Goal: Use online tool/utility: Utilize a website feature to perform a specific function

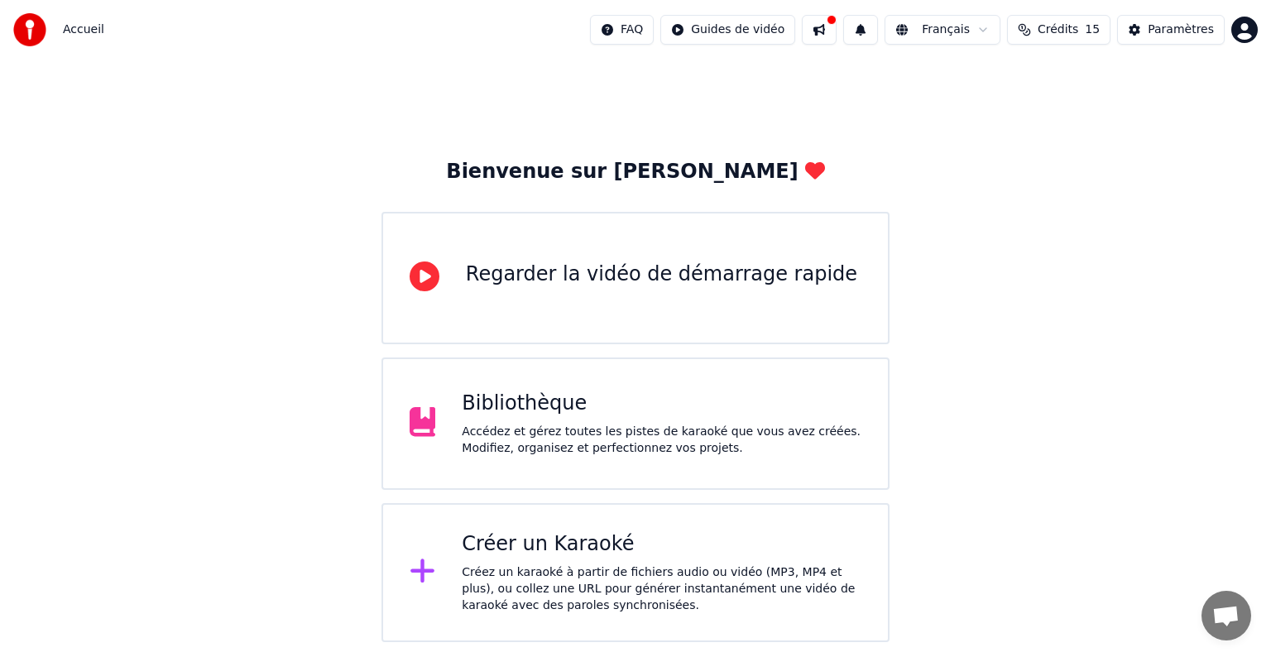
click at [542, 520] on div "Créer un Karaoké Créez un karaoké à partir de fichiers audio ou vidéo (MP3, MP4…" at bounding box center [635, 572] width 508 height 139
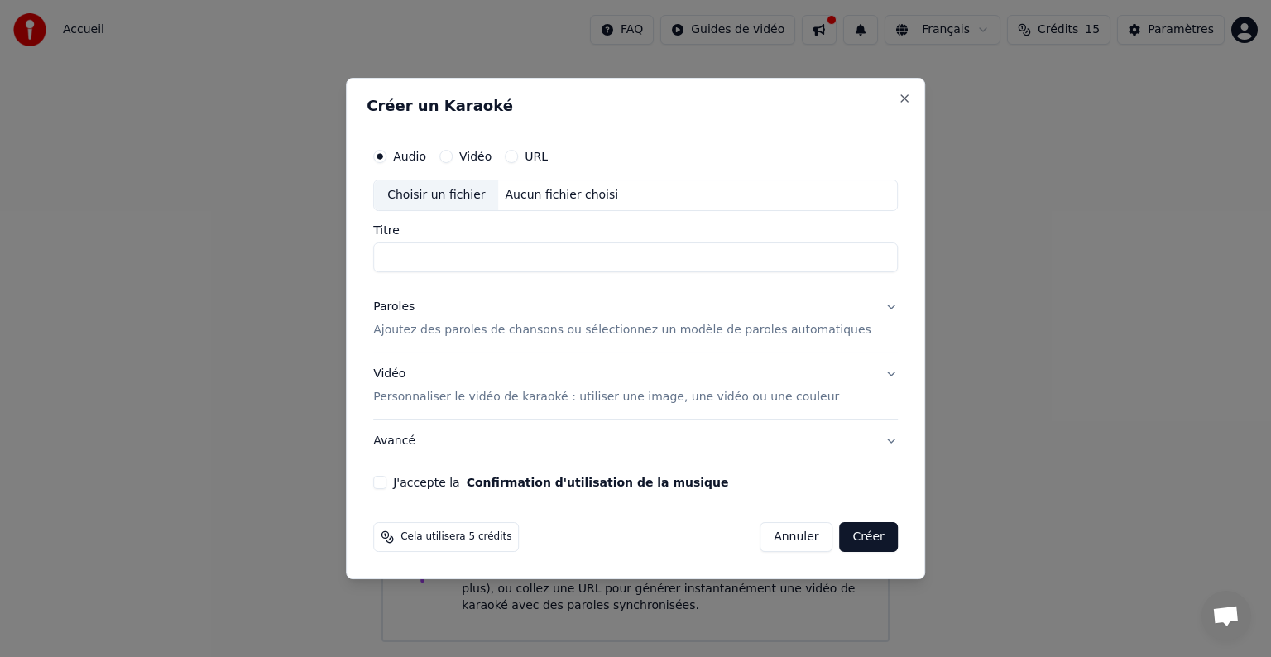
click at [467, 185] on div "Choisir un fichier" at bounding box center [436, 195] width 124 height 30
type input "*******"
click at [455, 395] on p "Personnaliser le vidéo de karaoké : utiliser une image, une vidéo ou une couleur" at bounding box center [606, 397] width 466 height 17
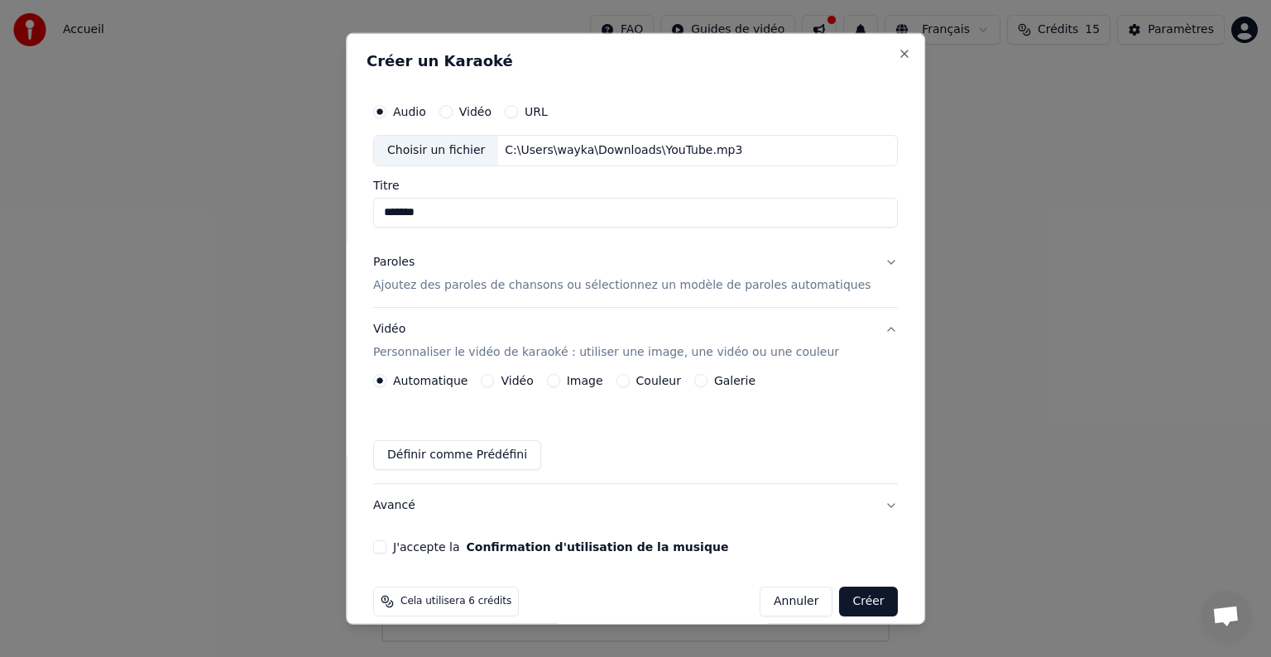
click at [521, 383] on label "Vidéo" at bounding box center [517, 381] width 32 height 12
click at [495, 383] on button "Vidéo" at bounding box center [487, 380] width 13 height 13
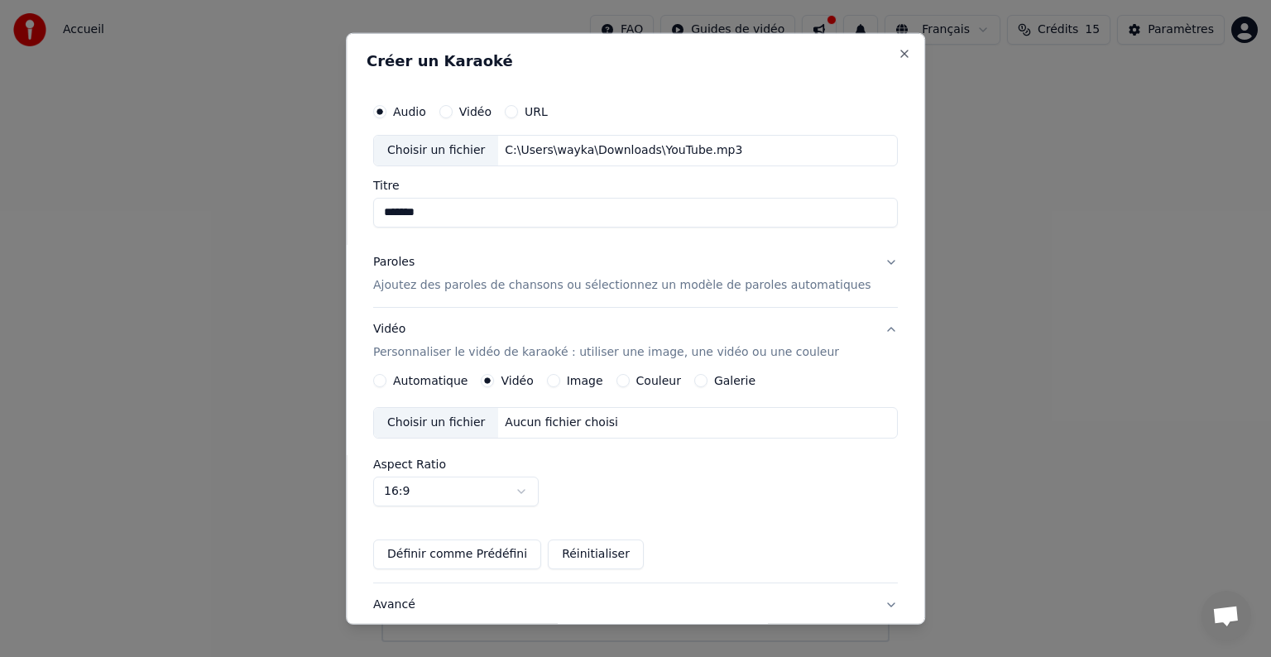
click at [478, 440] on div "Choisir un fichier Aucun fichier choisi Aspect Ratio 16:9 **** **** *** *** ***" at bounding box center [635, 456] width 525 height 99
click at [527, 433] on div "Choisir un fichier Aucun fichier choisi" at bounding box center [635, 422] width 525 height 31
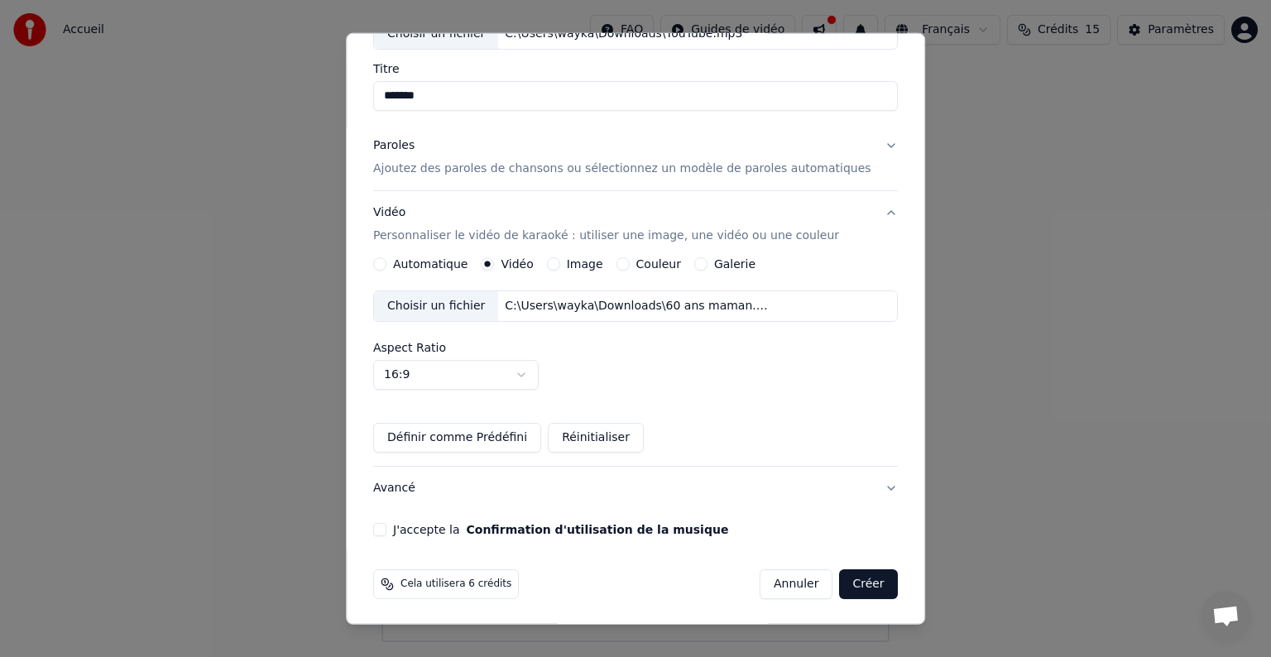
click at [515, 181] on button "Paroles Ajoutez des paroles de chansons ou sélectionnez un modèle de paroles au…" at bounding box center [635, 157] width 525 height 66
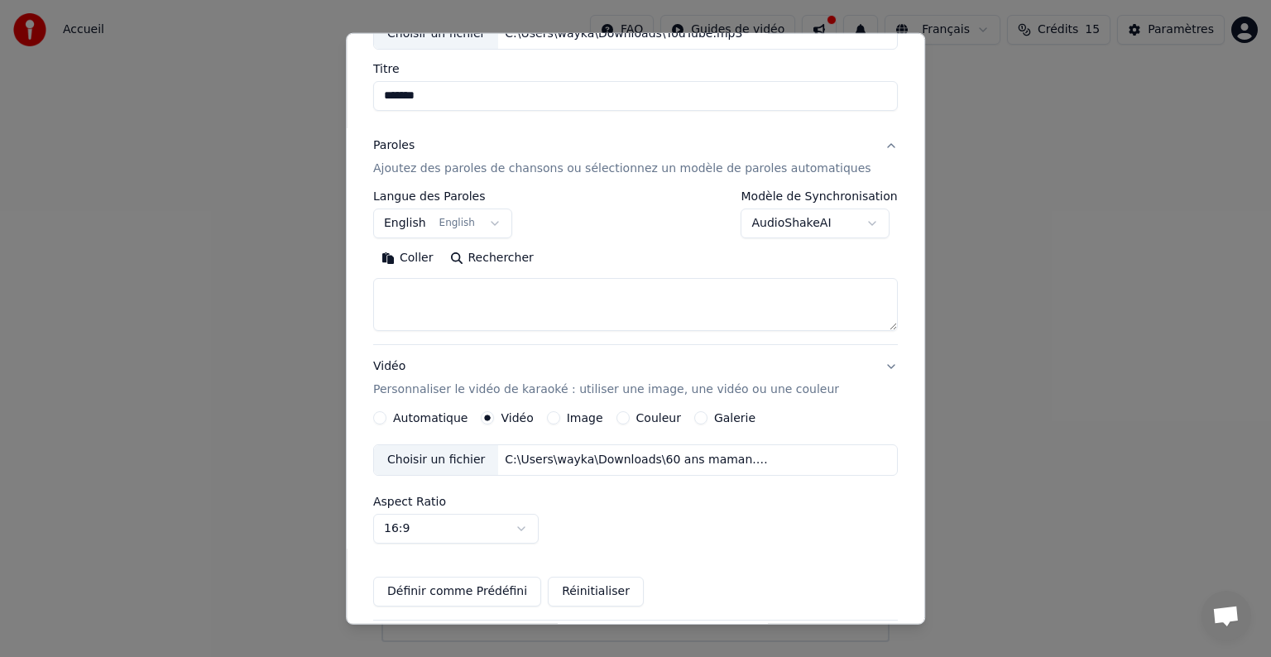
scroll to position [63, 0]
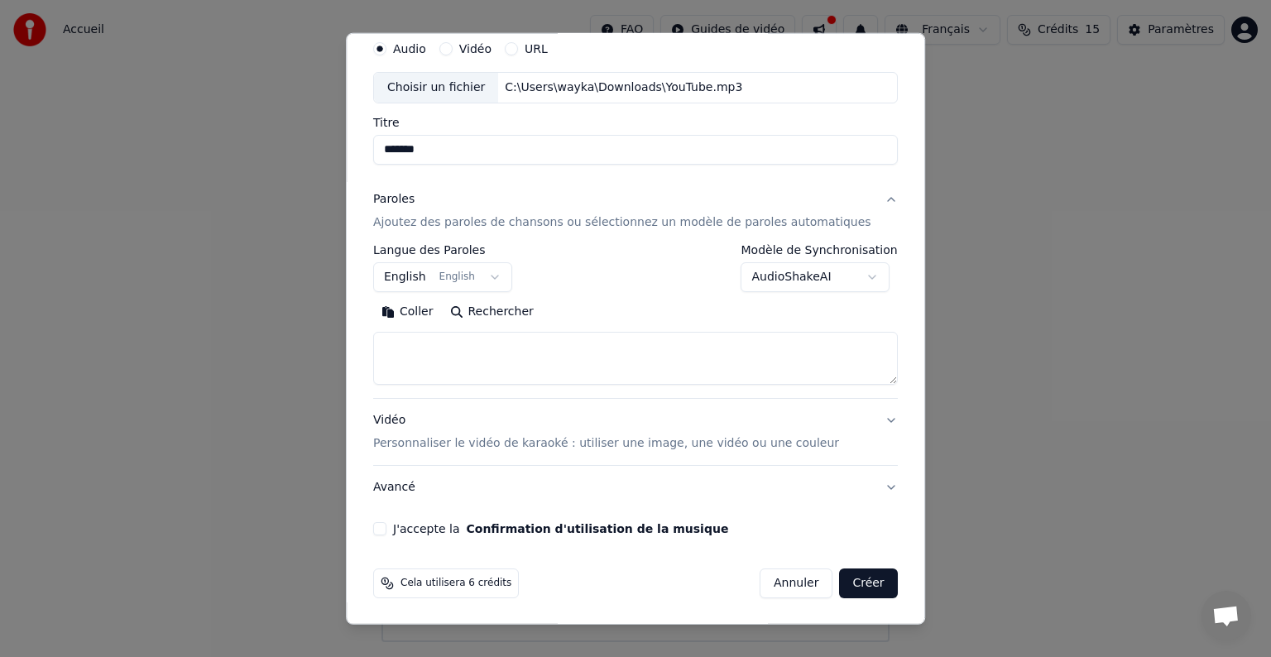
click at [477, 268] on button "English English" at bounding box center [442, 277] width 139 height 30
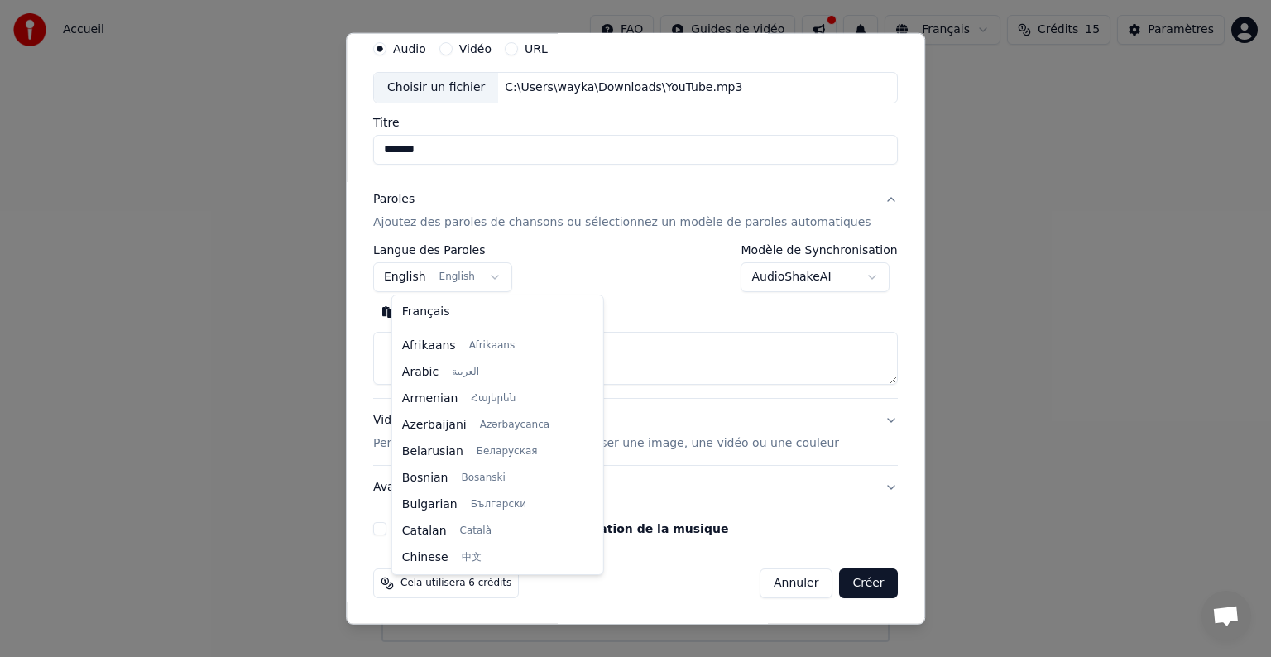
scroll to position [132, 0]
click at [438, 328] on div "Français Afrikaans Afrikaans Arabic العربية Armenian Հայերեն Azerbaijani Azərba…" at bounding box center [497, 434] width 211 height 279
select select "**"
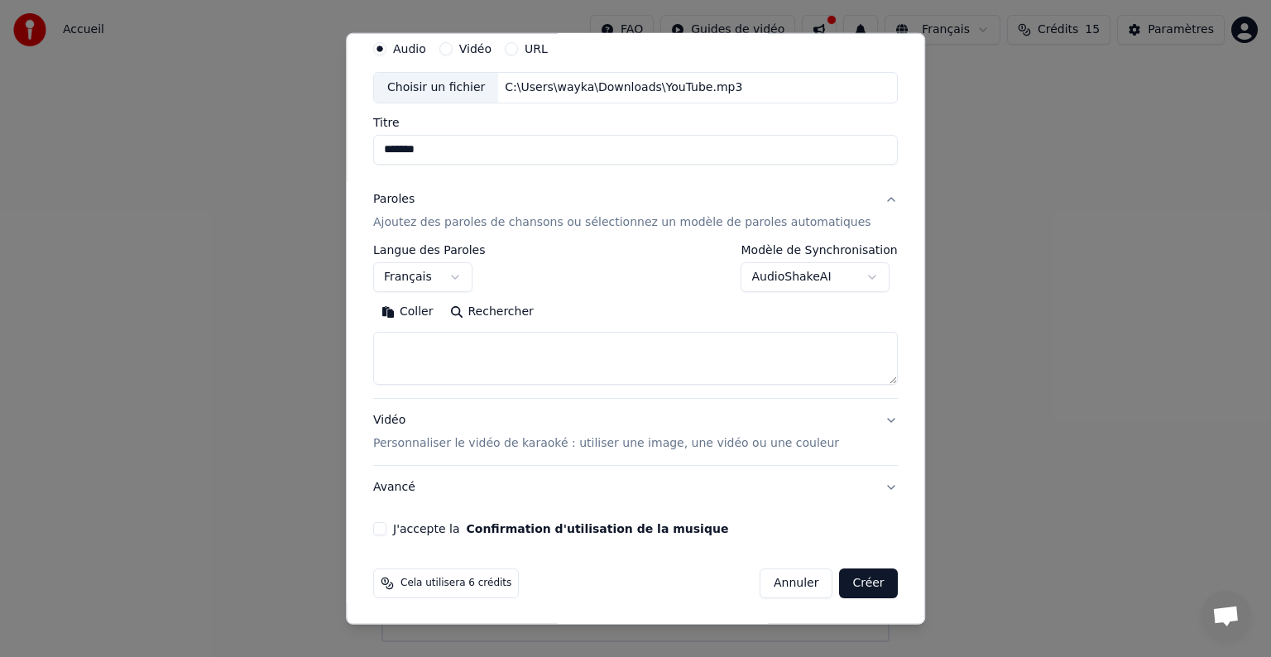
click at [443, 361] on textarea at bounding box center [635, 358] width 525 height 53
paste textarea "**********"
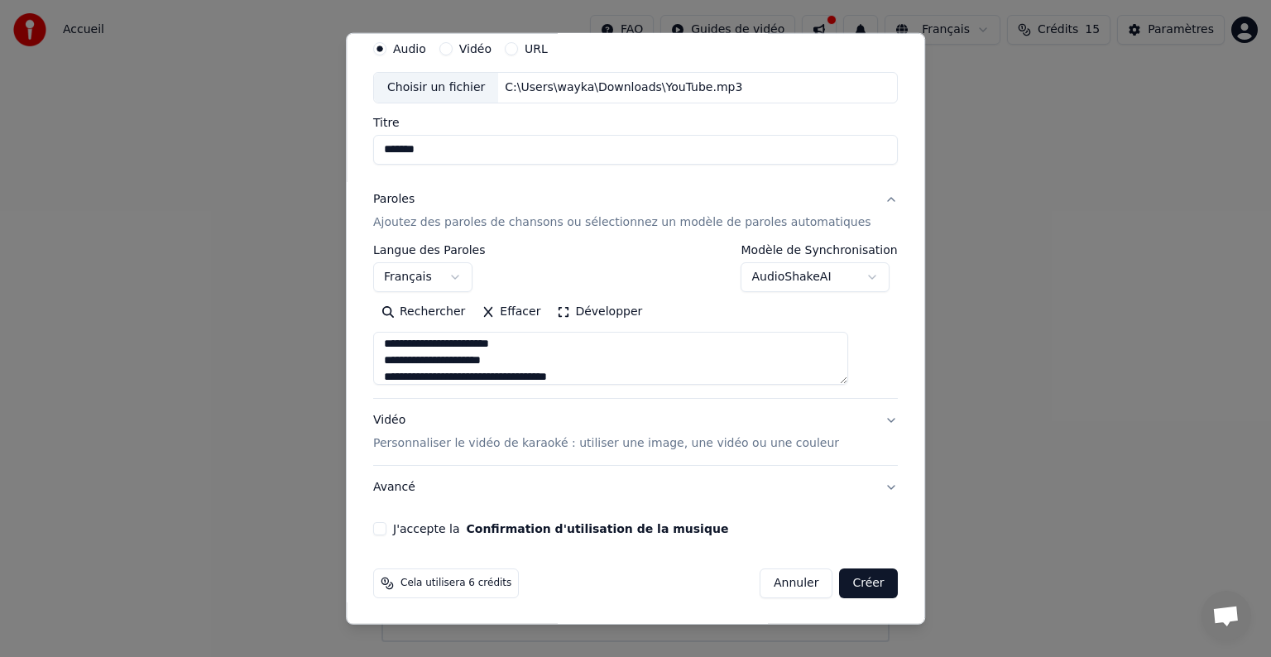
scroll to position [1888, 0]
drag, startPoint x: 556, startPoint y: 352, endPoint x: 486, endPoint y: 349, distance: 70.4
click at [471, 349] on textarea at bounding box center [610, 358] width 475 height 53
click at [490, 349] on textarea at bounding box center [610, 358] width 475 height 53
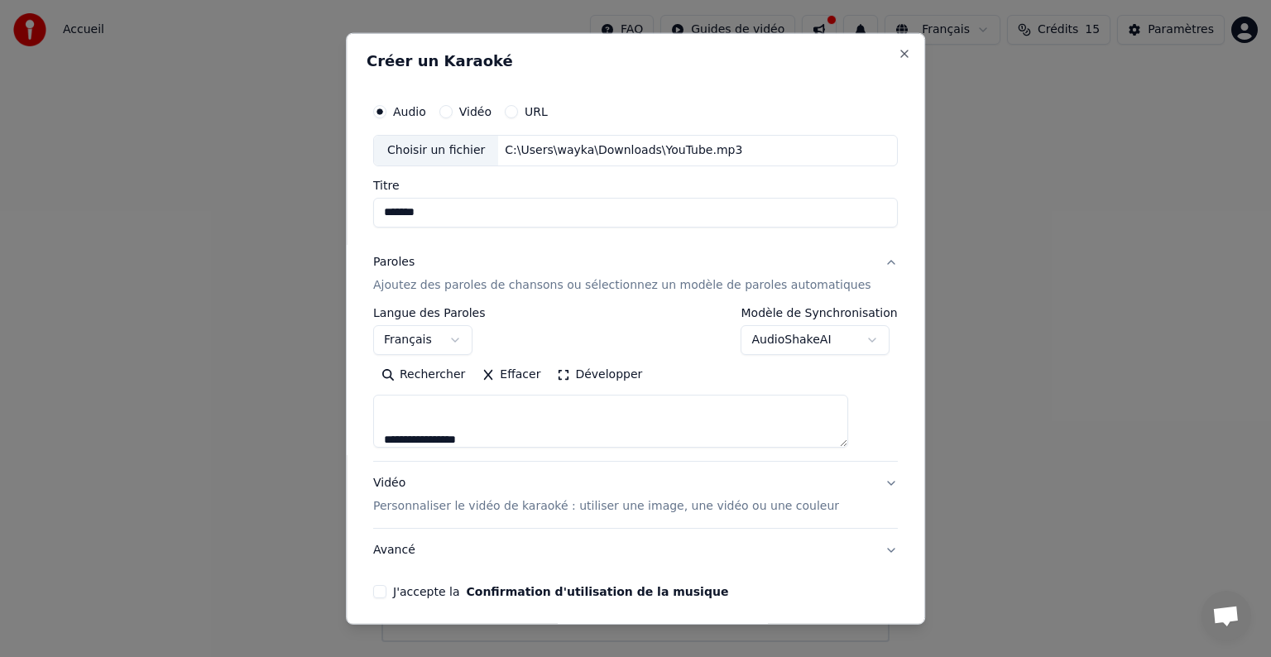
scroll to position [63, 0]
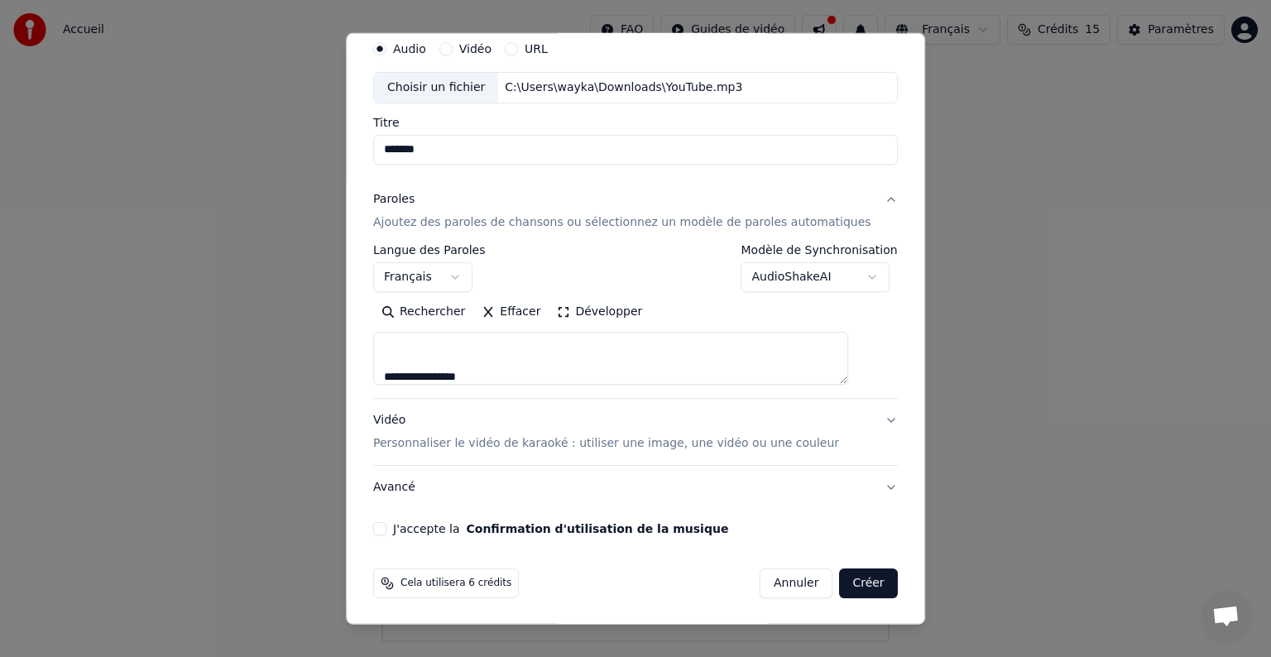
type textarea "**********"
click at [843, 595] on button "Créer" at bounding box center [869, 583] width 58 height 30
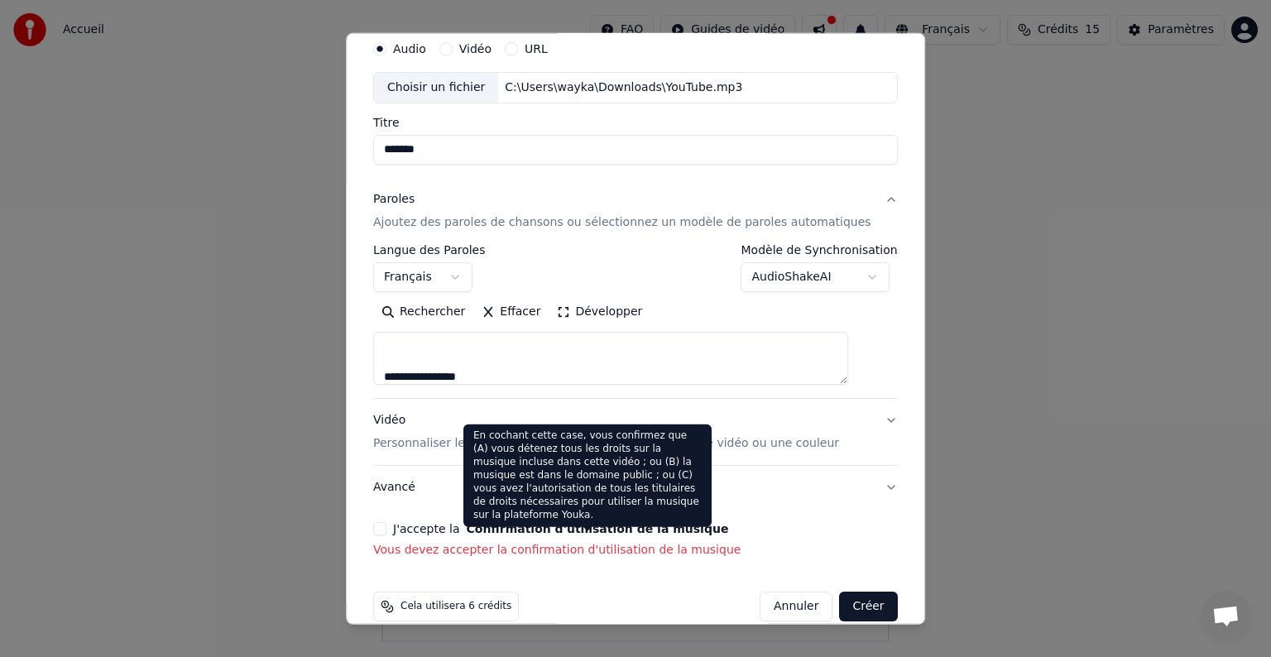
click at [512, 537] on div "J'accepte la Confirmation d'utilisation de la musique Vous devez accepter la co…" at bounding box center [635, 540] width 525 height 36
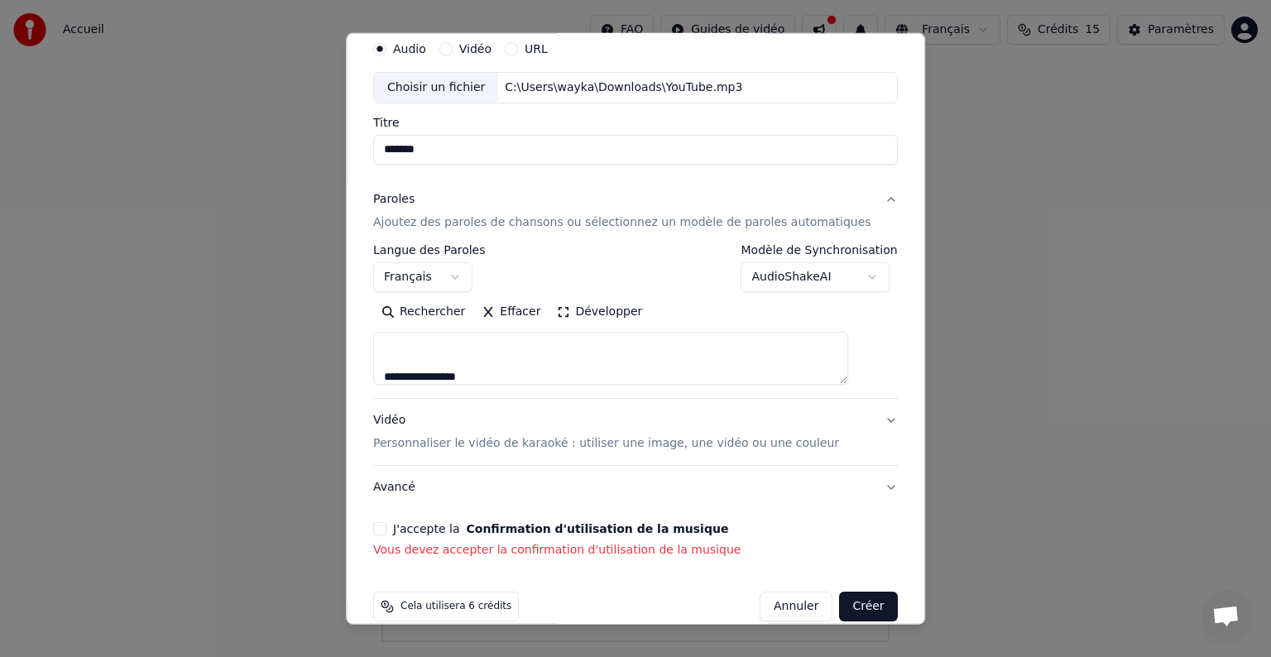
click at [472, 536] on div "J'accepte la Confirmation d'utilisation de la musique Vous devez accepter la co…" at bounding box center [635, 540] width 525 height 36
click at [400, 533] on div "J'accepte la Confirmation d'utilisation de la musique" at bounding box center [635, 528] width 525 height 13
click at [386, 529] on button "J'accepte la Confirmation d'utilisation de la musique" at bounding box center [379, 528] width 13 height 13
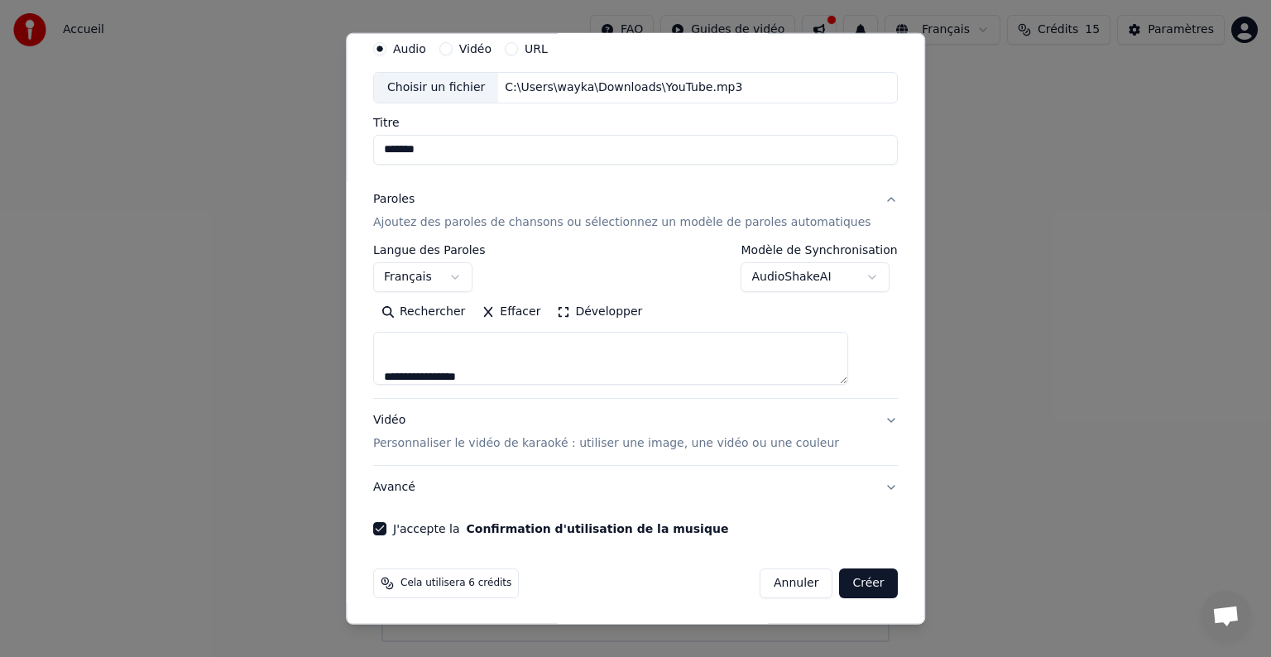
click at [483, 444] on p "Personnaliser le vidéo de karaoké : utiliser une image, une vidéo ou une couleur" at bounding box center [606, 443] width 466 height 17
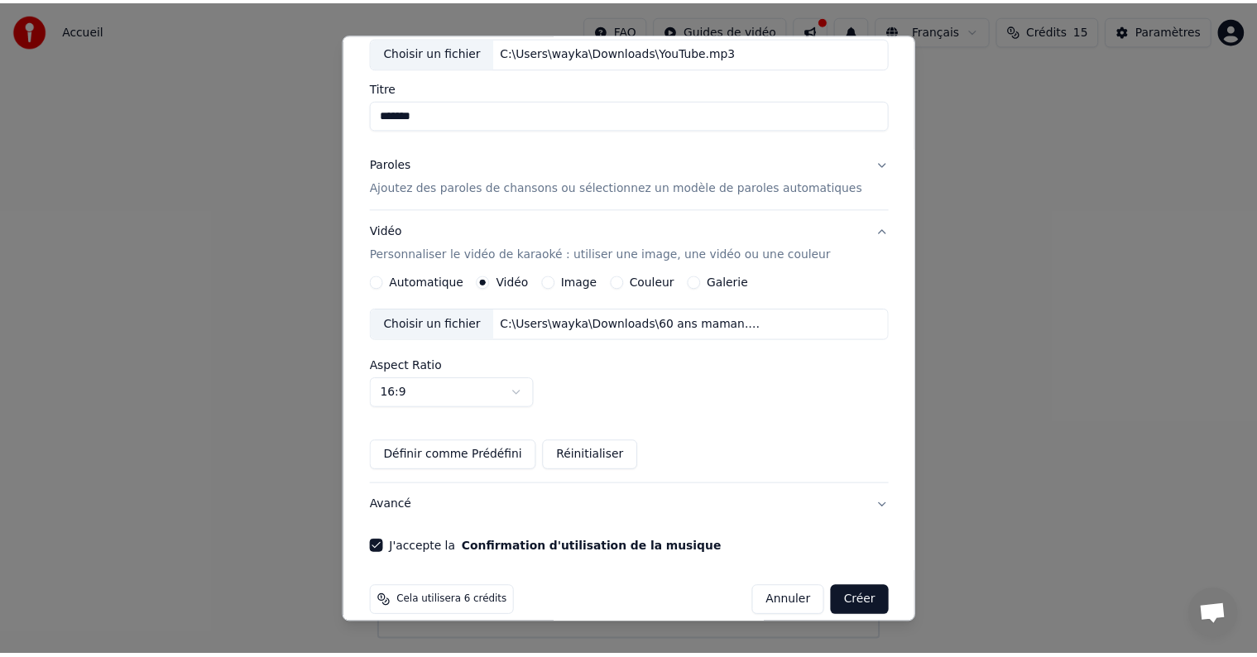
scroll to position [117, 0]
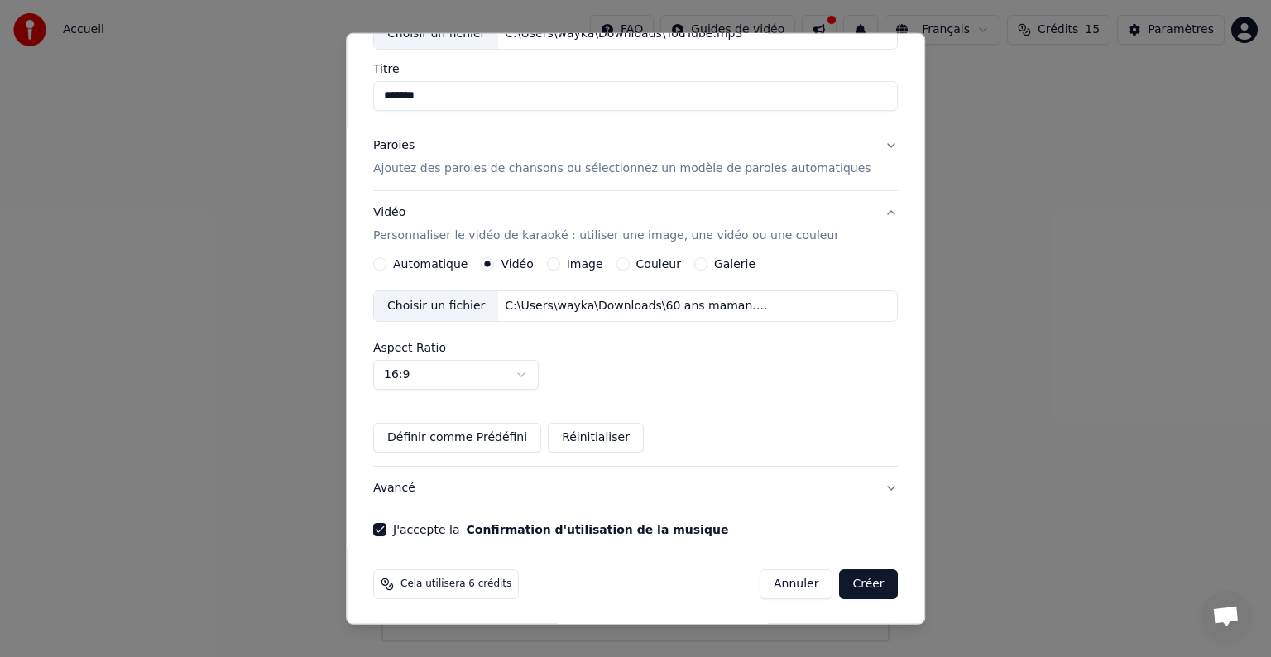
click at [842, 588] on button "Créer" at bounding box center [869, 584] width 58 height 30
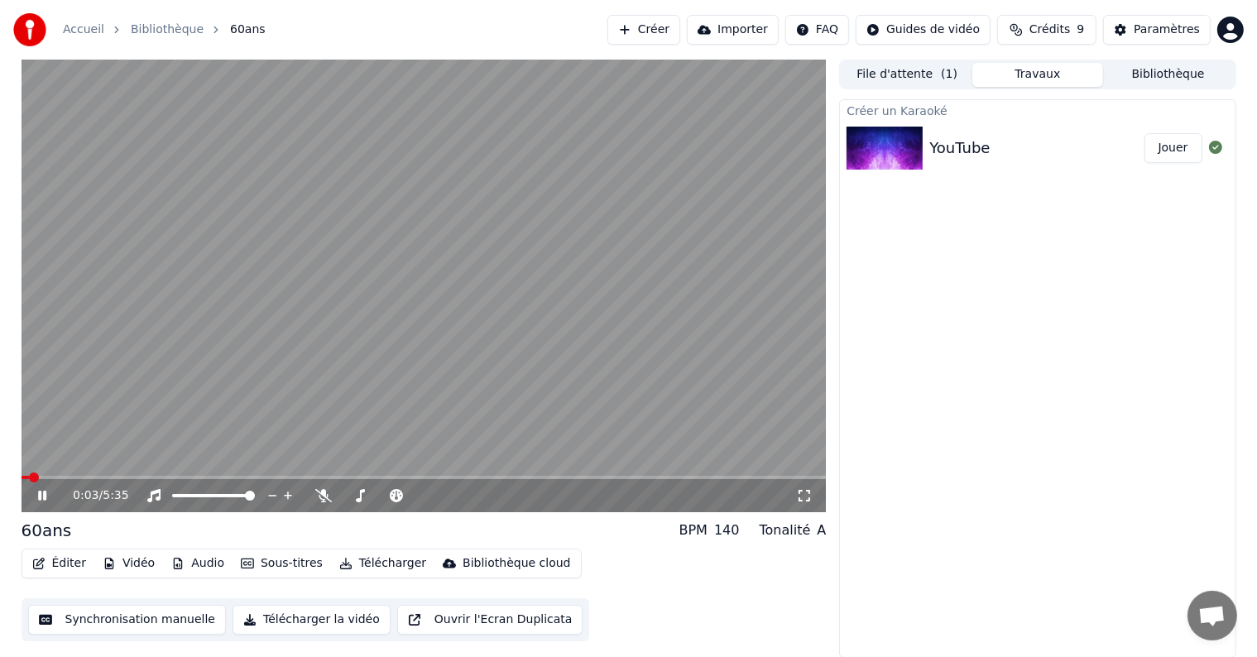
click at [43, 494] on icon at bounding box center [42, 496] width 8 height 10
click at [129, 563] on button "Vidéo" at bounding box center [128, 563] width 65 height 23
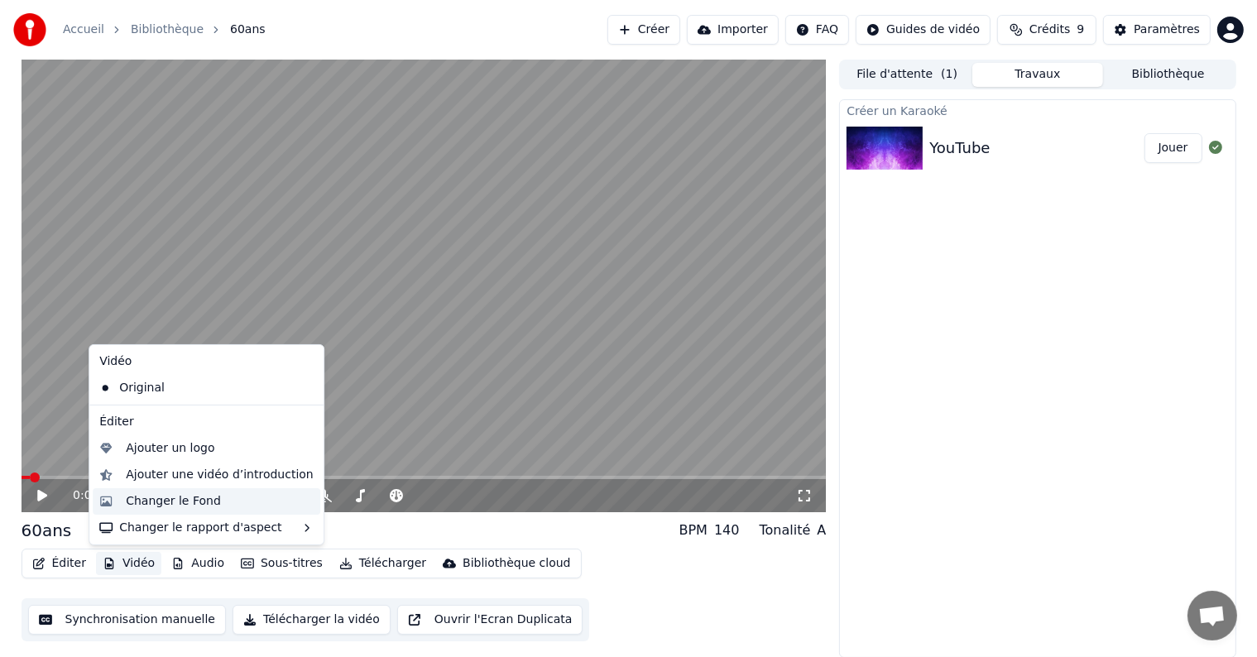
click at [152, 501] on div "Changer le Fond" at bounding box center [173, 501] width 95 height 17
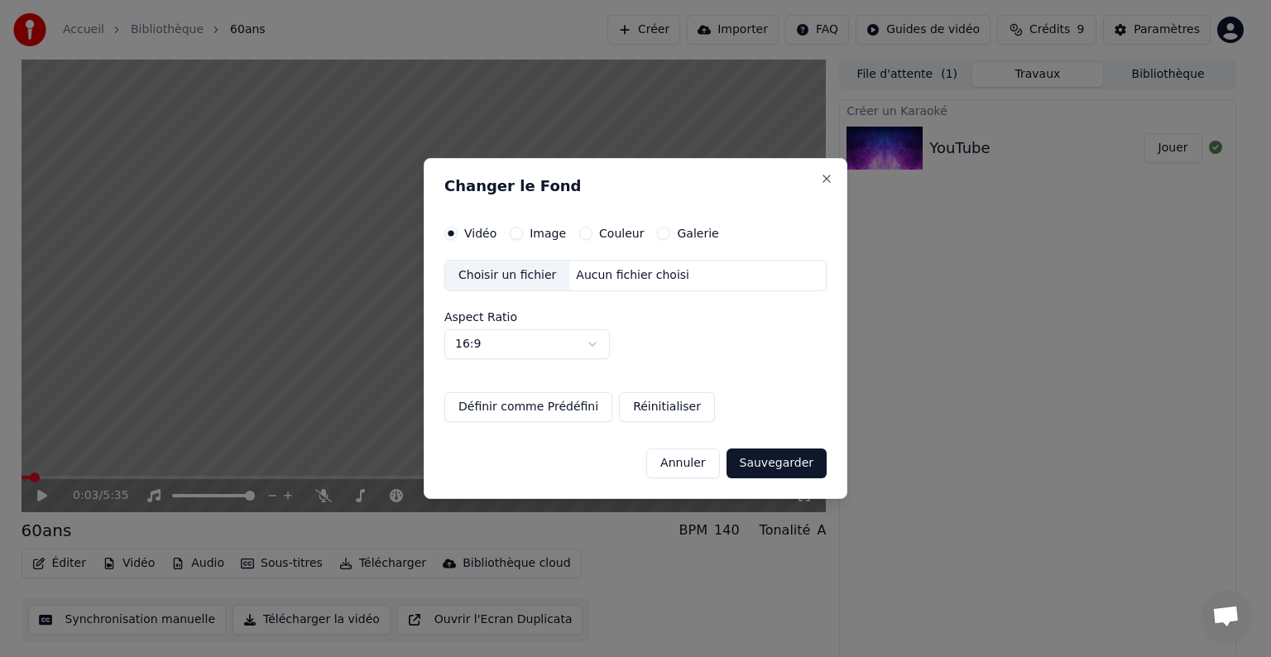
click at [582, 275] on div "Aucun fichier choisi" at bounding box center [632, 275] width 127 height 17
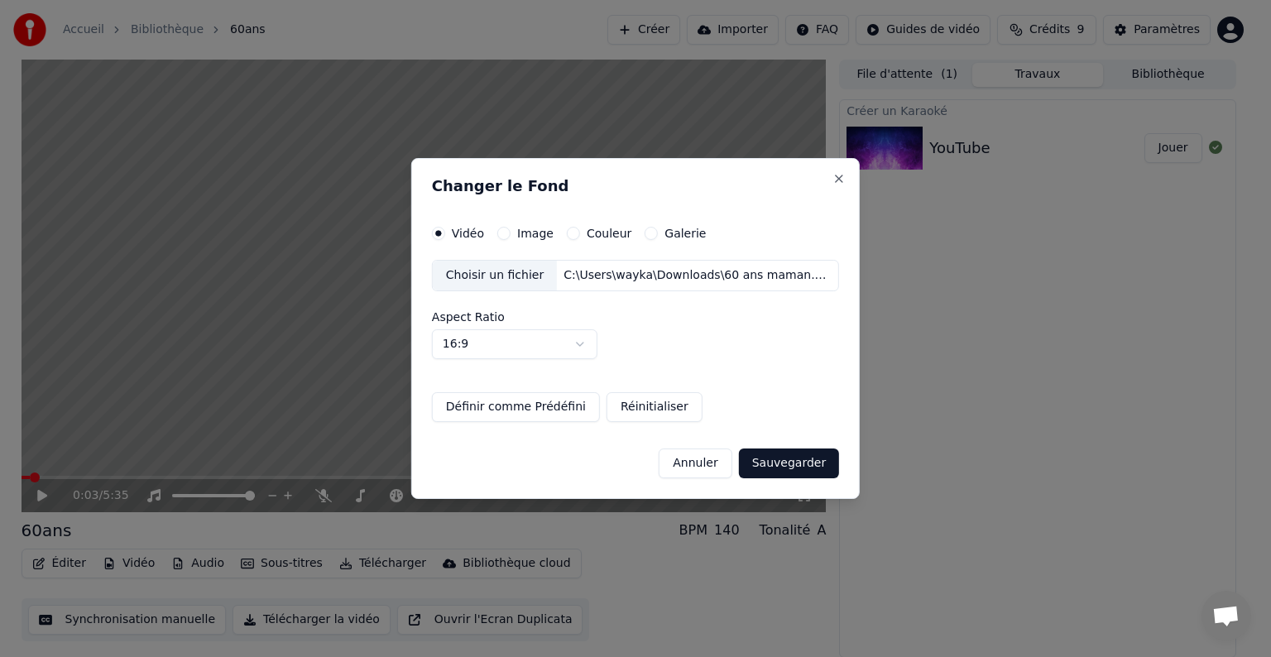
click at [759, 461] on button "Sauvegarder" at bounding box center [789, 463] width 100 height 30
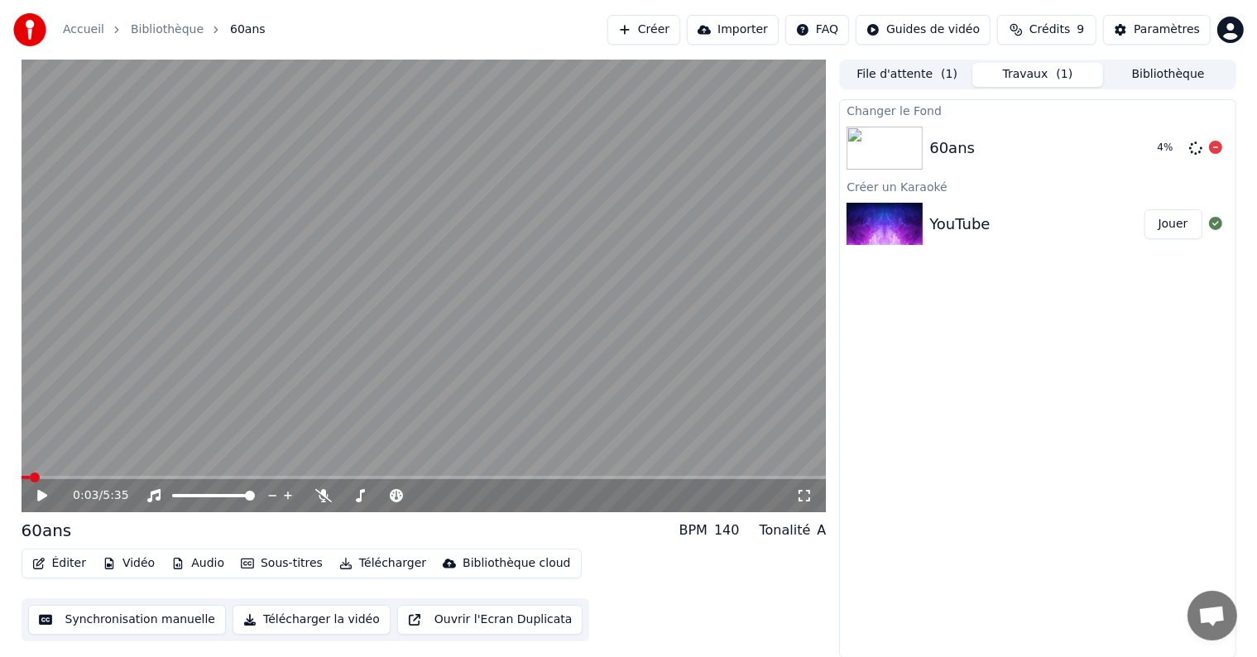
click at [970, 153] on div "60ans" at bounding box center [1036, 148] width 214 height 23
click at [950, 151] on div "60ans" at bounding box center [952, 148] width 46 height 23
click at [39, 492] on icon at bounding box center [42, 496] width 10 height 12
click at [50, 476] on span at bounding box center [424, 477] width 805 height 3
click at [83, 472] on video at bounding box center [424, 286] width 805 height 453
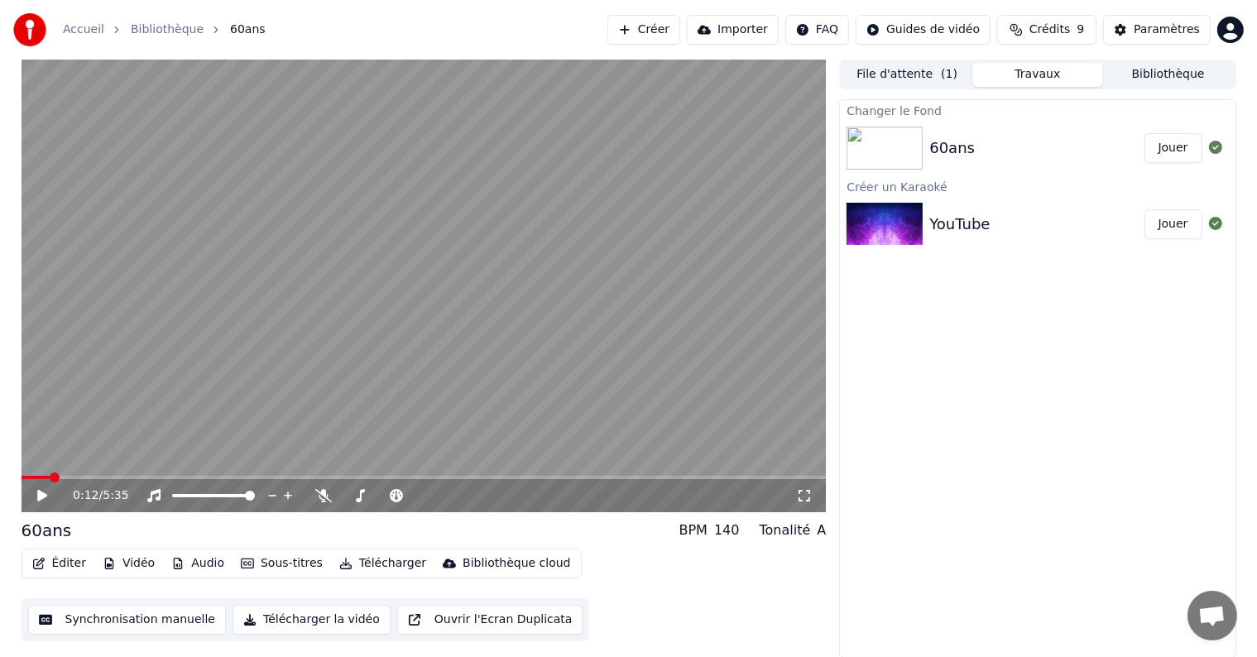
click at [89, 475] on div "0:12 / 5:35" at bounding box center [424, 286] width 805 height 453
click at [208, 497] on span at bounding box center [190, 495] width 36 height 3
click at [185, 497] on span at bounding box center [189, 496] width 10 height 10
click at [103, 477] on span at bounding box center [424, 477] width 805 height 3
click at [132, 478] on span at bounding box center [424, 477] width 805 height 3
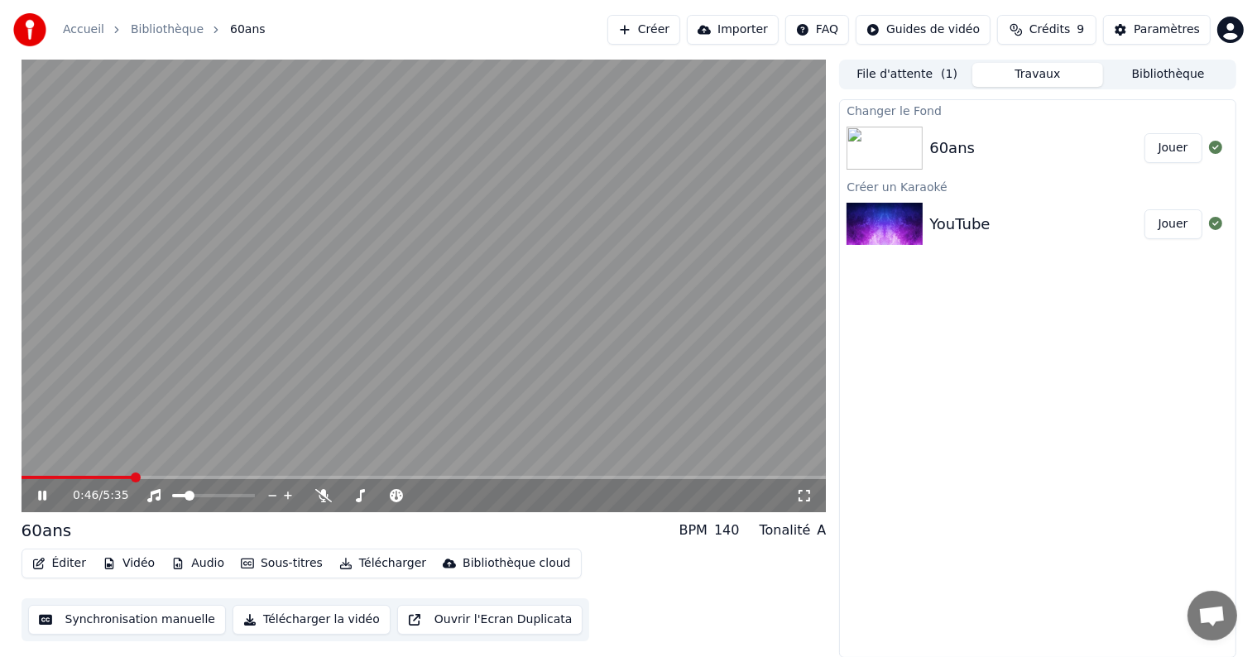
click at [187, 476] on span at bounding box center [424, 477] width 805 height 3
click at [261, 473] on video at bounding box center [424, 286] width 805 height 453
click at [256, 477] on span at bounding box center [424, 477] width 805 height 3
click at [30, 491] on div "1:38 / 5:35" at bounding box center [424, 495] width 792 height 17
click at [38, 492] on icon at bounding box center [42, 496] width 10 height 12
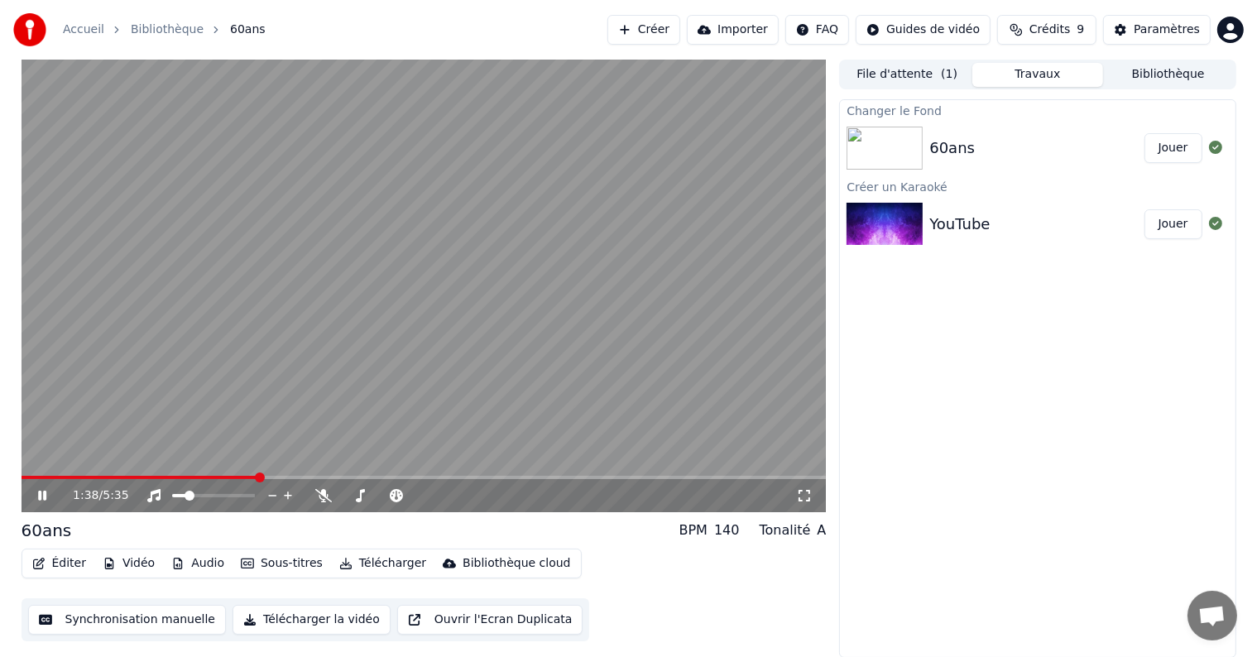
click at [38, 492] on icon at bounding box center [42, 496] width 8 height 10
drag, startPoint x: 228, startPoint y: 474, endPoint x: 63, endPoint y: 484, distance: 165.8
click at [63, 484] on div "1:38 / 5:35" at bounding box center [424, 286] width 805 height 453
click at [60, 476] on span at bounding box center [41, 477] width 38 height 3
click at [22, 477] on span at bounding box center [35, 477] width 26 height 3
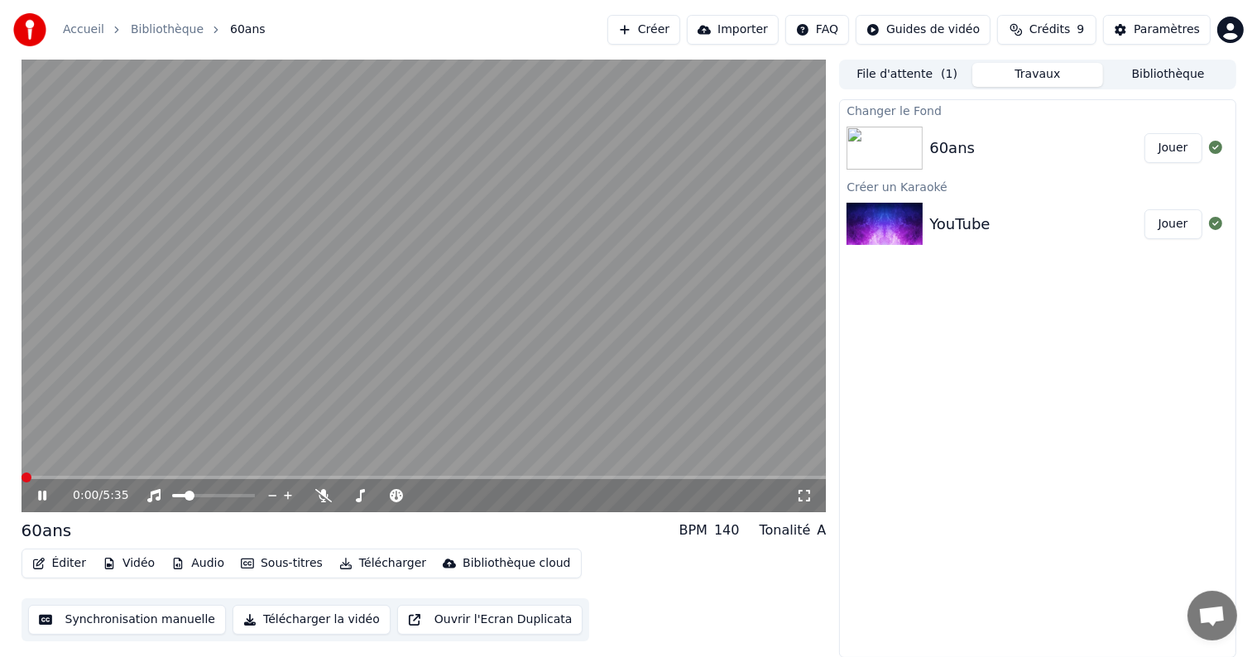
click at [50, 502] on div "0:00 / 5:35" at bounding box center [424, 495] width 792 height 17
click at [48, 496] on icon at bounding box center [54, 495] width 39 height 13
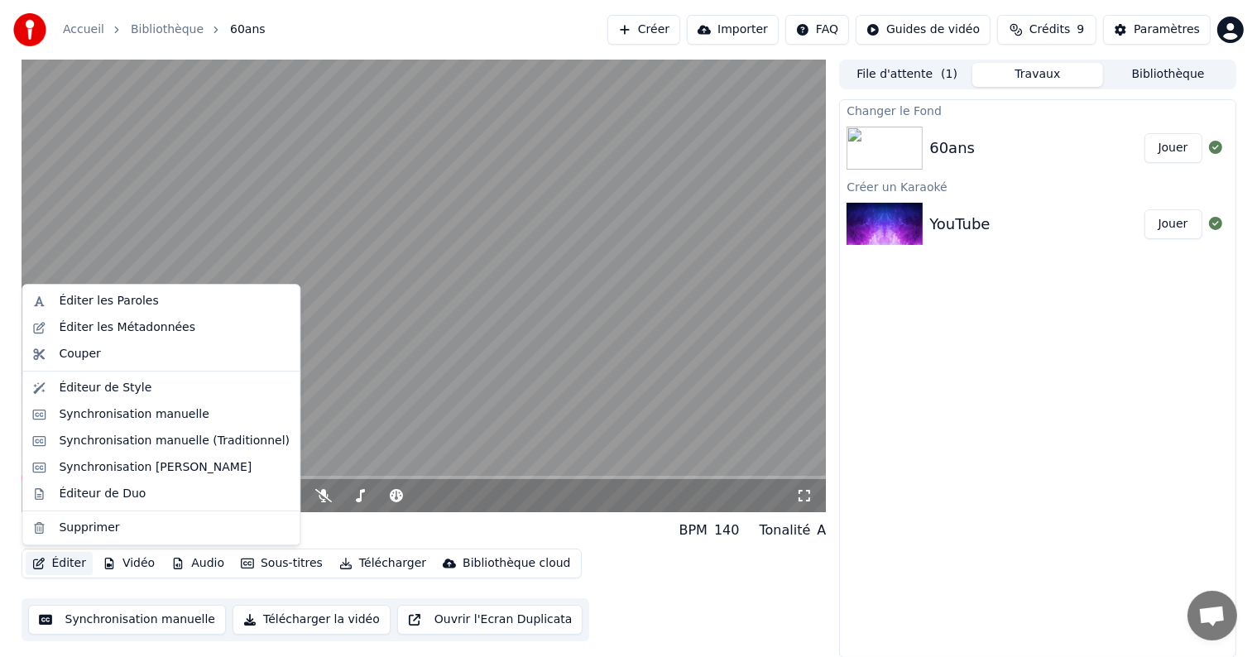
click at [52, 558] on button "Éditer" at bounding box center [59, 563] width 67 height 23
click at [151, 395] on div "Éditeur de Style" at bounding box center [174, 388] width 231 height 17
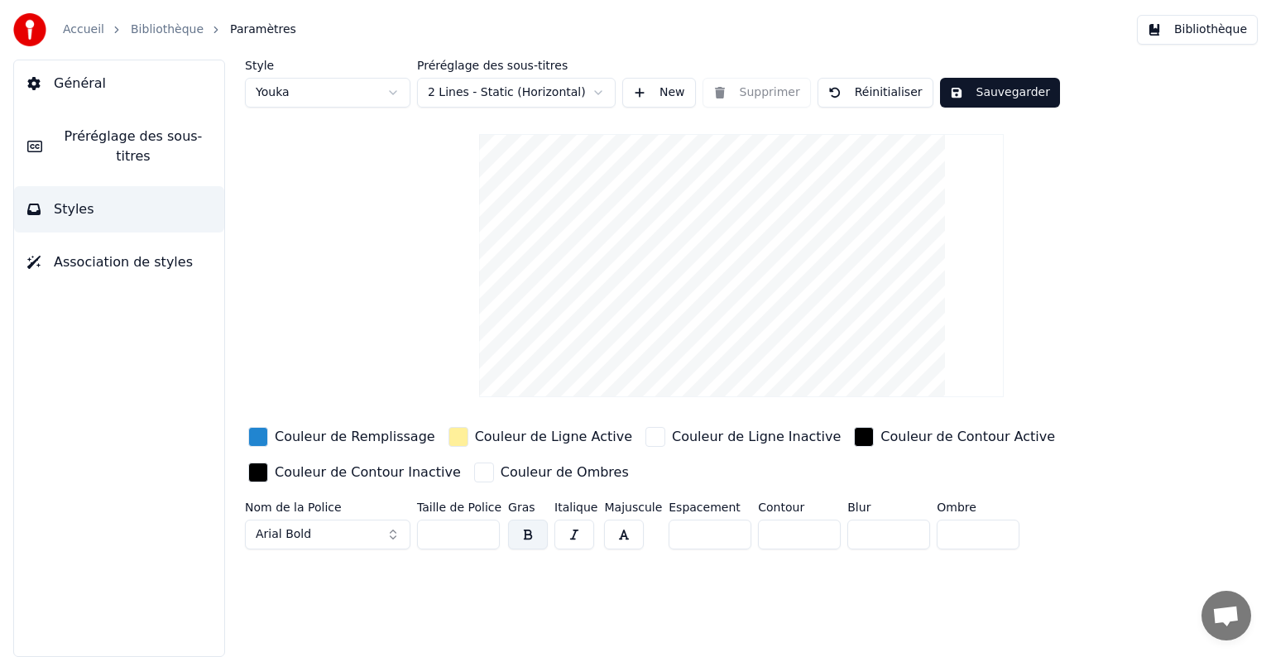
click at [146, 252] on span "Association de styles" at bounding box center [123, 262] width 139 height 20
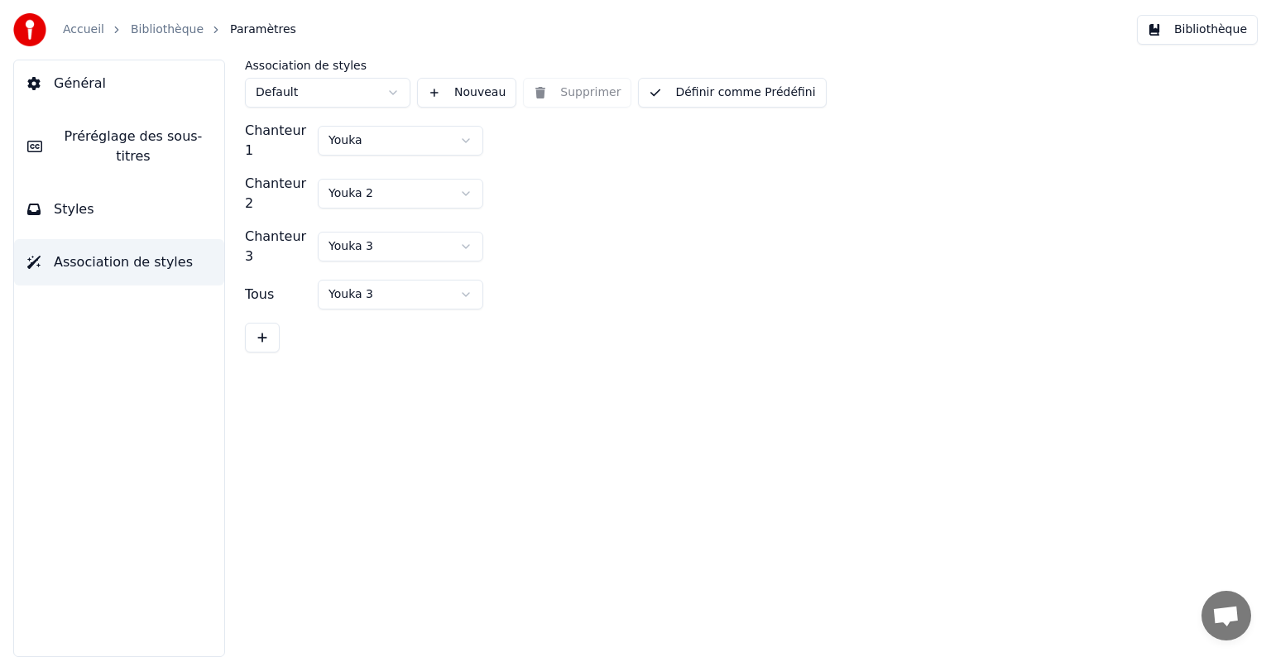
click at [162, 208] on button "Styles" at bounding box center [119, 209] width 210 height 46
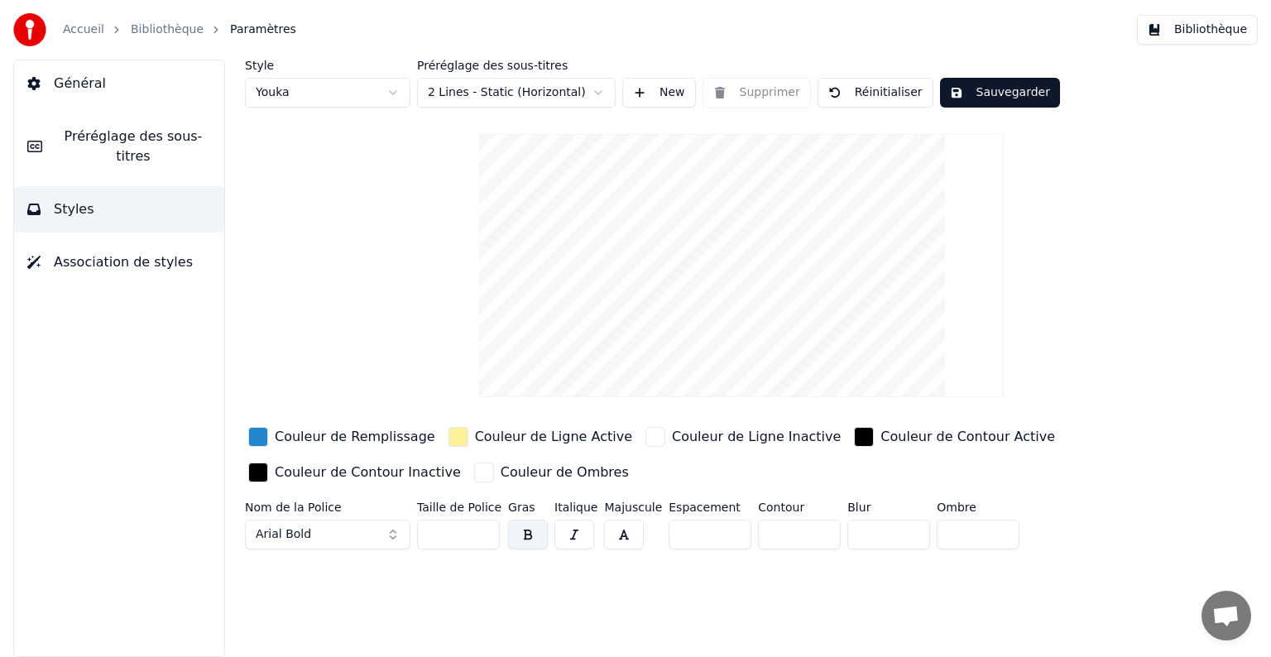
click at [121, 141] on span "Préréglage des sous-titres" at bounding box center [133, 147] width 156 height 40
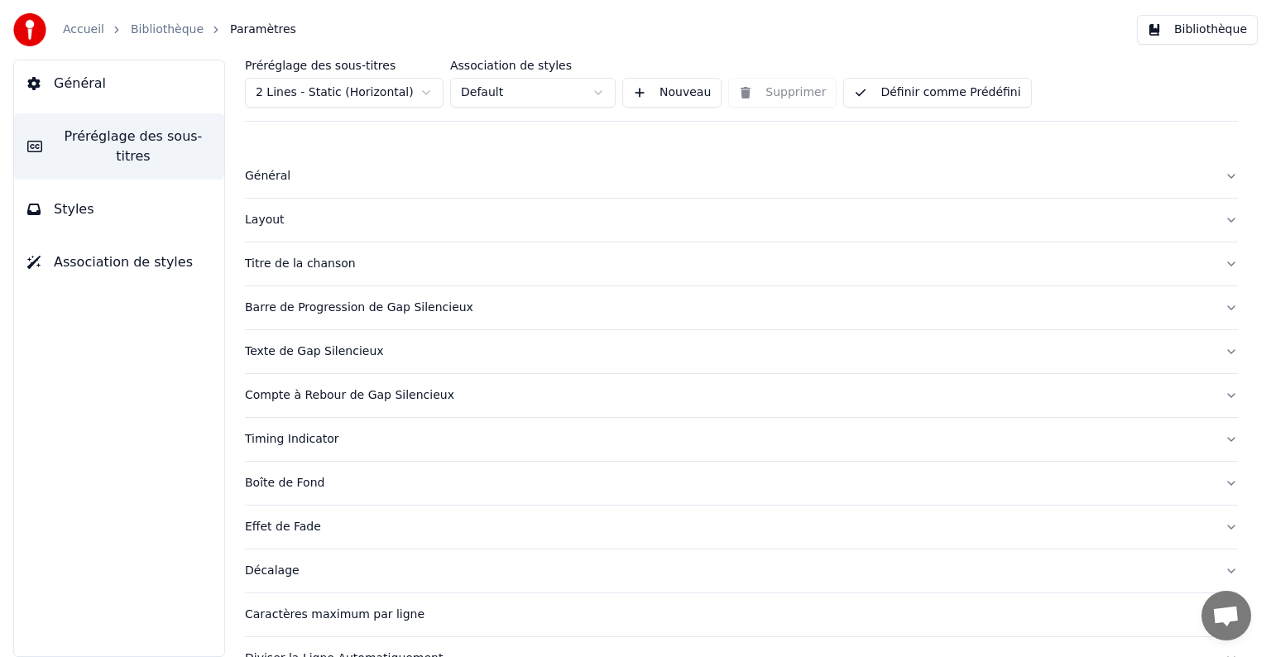
click at [308, 175] on div "Général" at bounding box center [728, 176] width 966 height 17
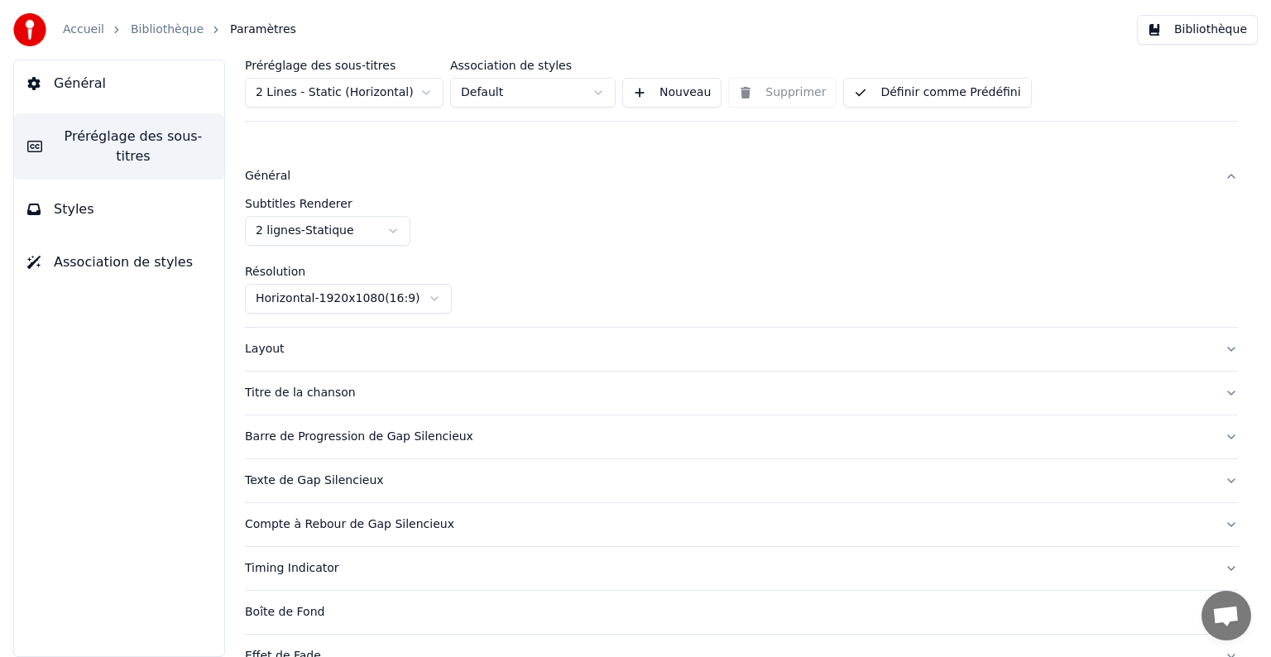
click at [286, 185] on button "Général" at bounding box center [741, 176] width 993 height 43
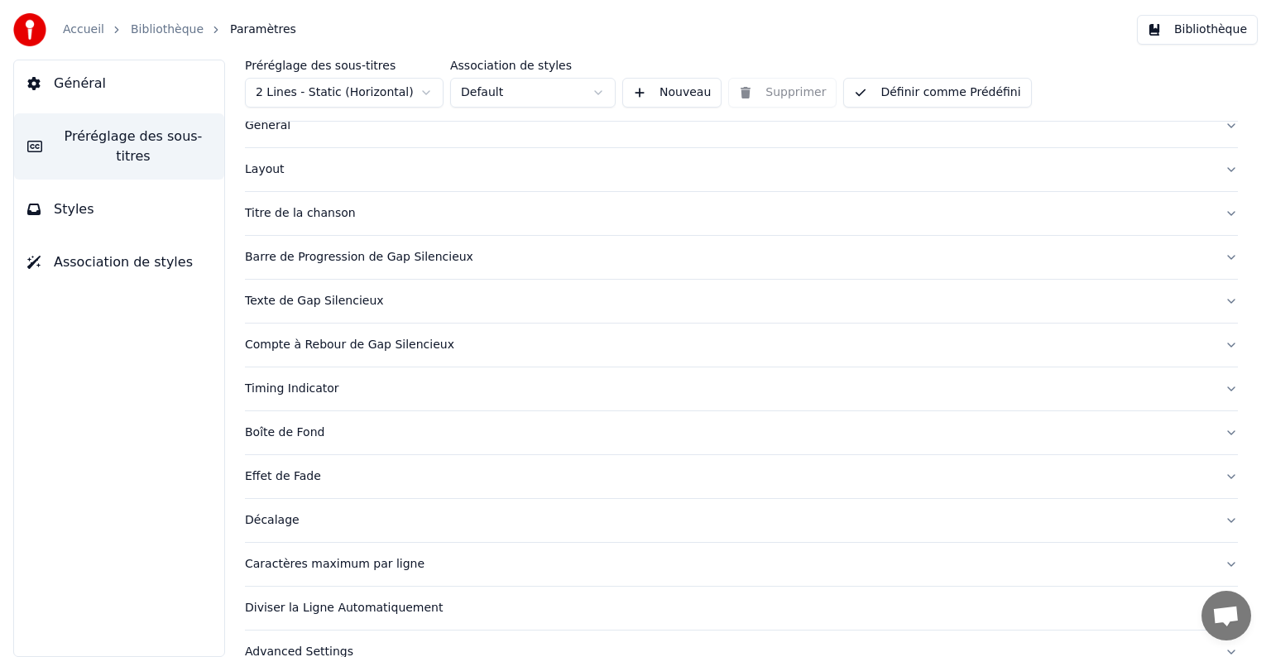
scroll to position [78, 0]
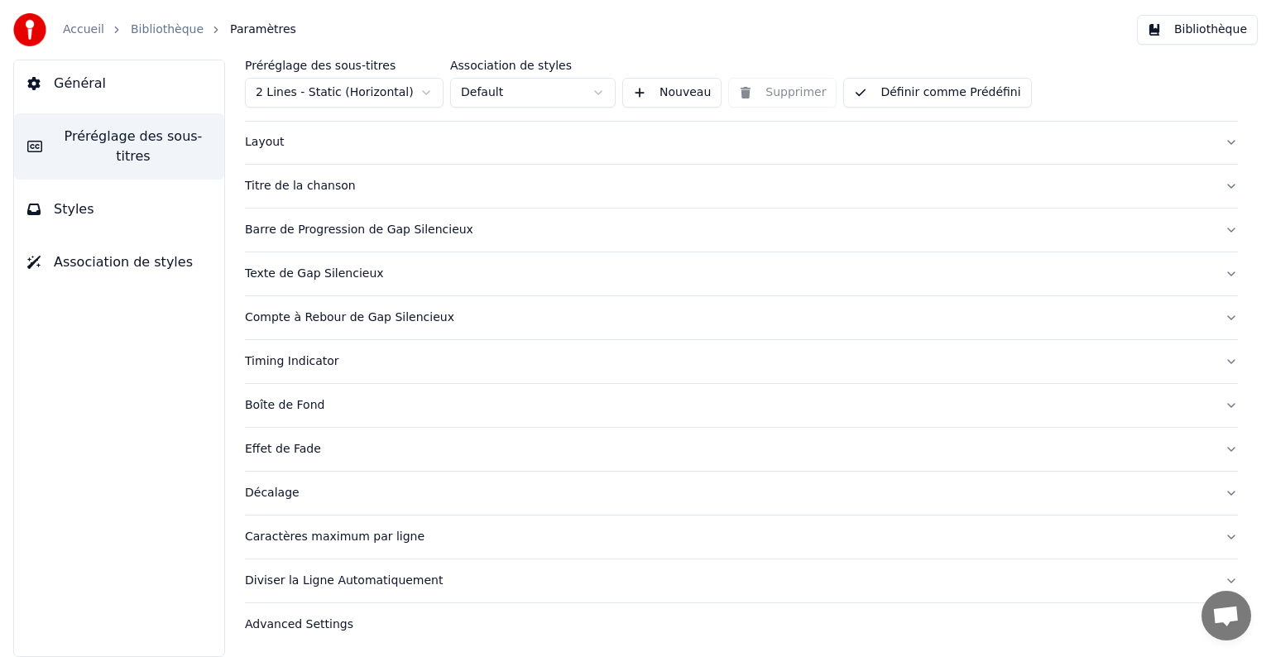
click at [89, 90] on span "Général" at bounding box center [80, 84] width 52 height 20
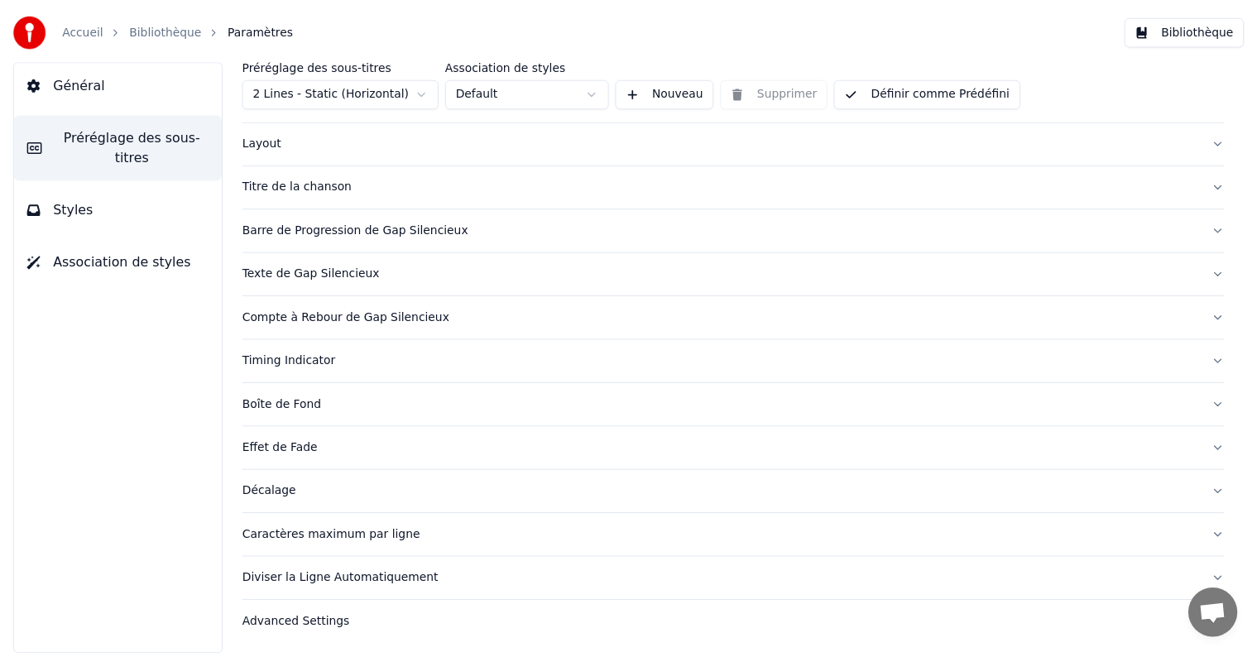
scroll to position [0, 0]
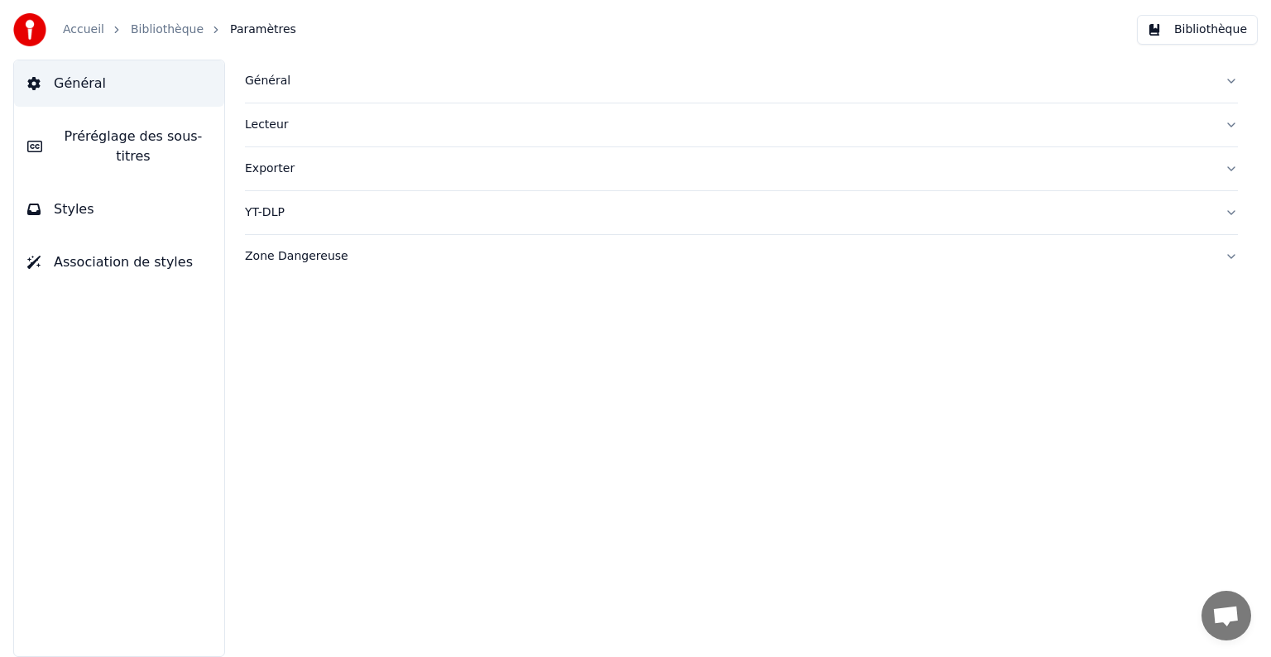
click at [285, 122] on div "Lecteur" at bounding box center [728, 125] width 966 height 17
click at [311, 122] on div "Lecteur" at bounding box center [728, 125] width 966 height 17
click at [284, 83] on div "Général" at bounding box center [728, 81] width 966 height 17
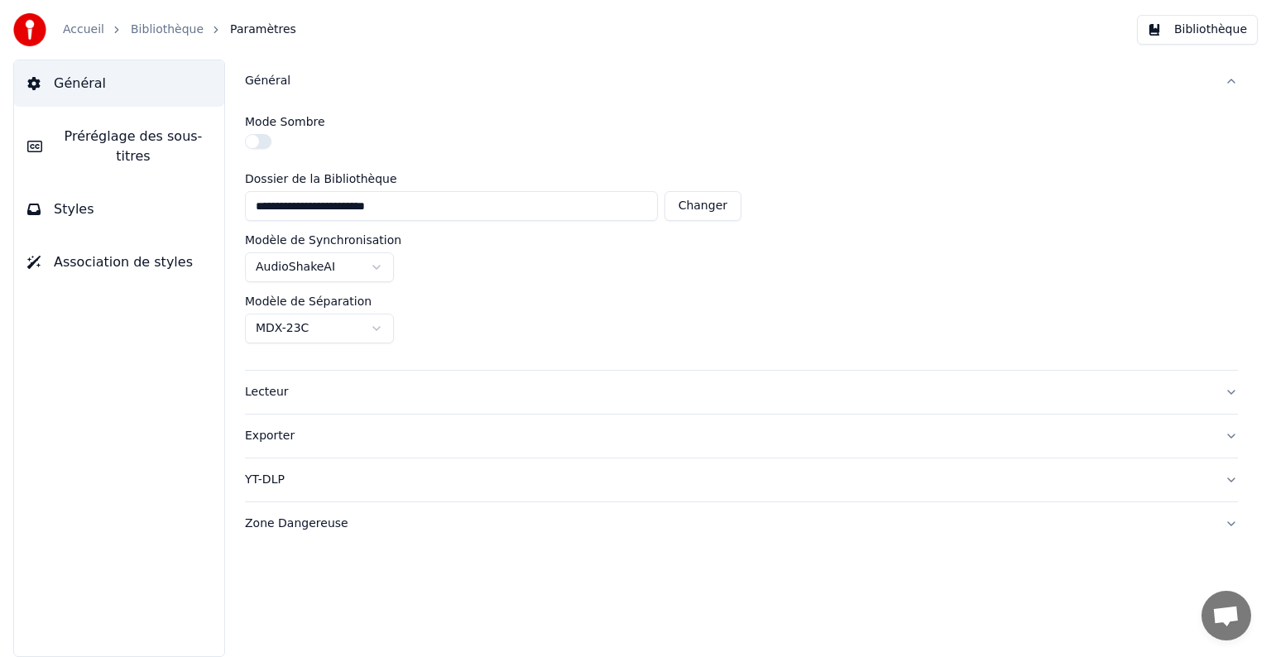
click at [167, 34] on link "Bibliothèque" at bounding box center [167, 30] width 73 height 17
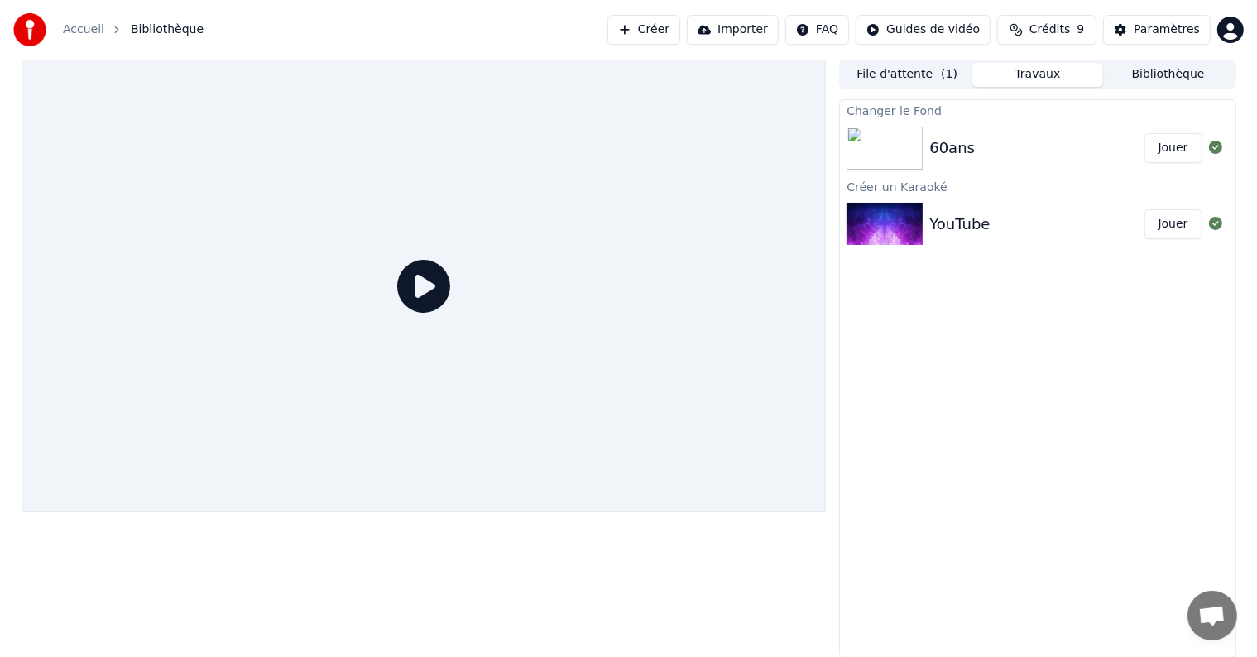
click at [1092, 158] on div "60ans" at bounding box center [1036, 148] width 214 height 23
click at [936, 141] on div "60ans" at bounding box center [952, 148] width 46 height 23
click at [987, 219] on div "YouTube" at bounding box center [1036, 224] width 214 height 23
click at [909, 73] on button "File d'attente ( 1 )" at bounding box center [906, 75] width 131 height 24
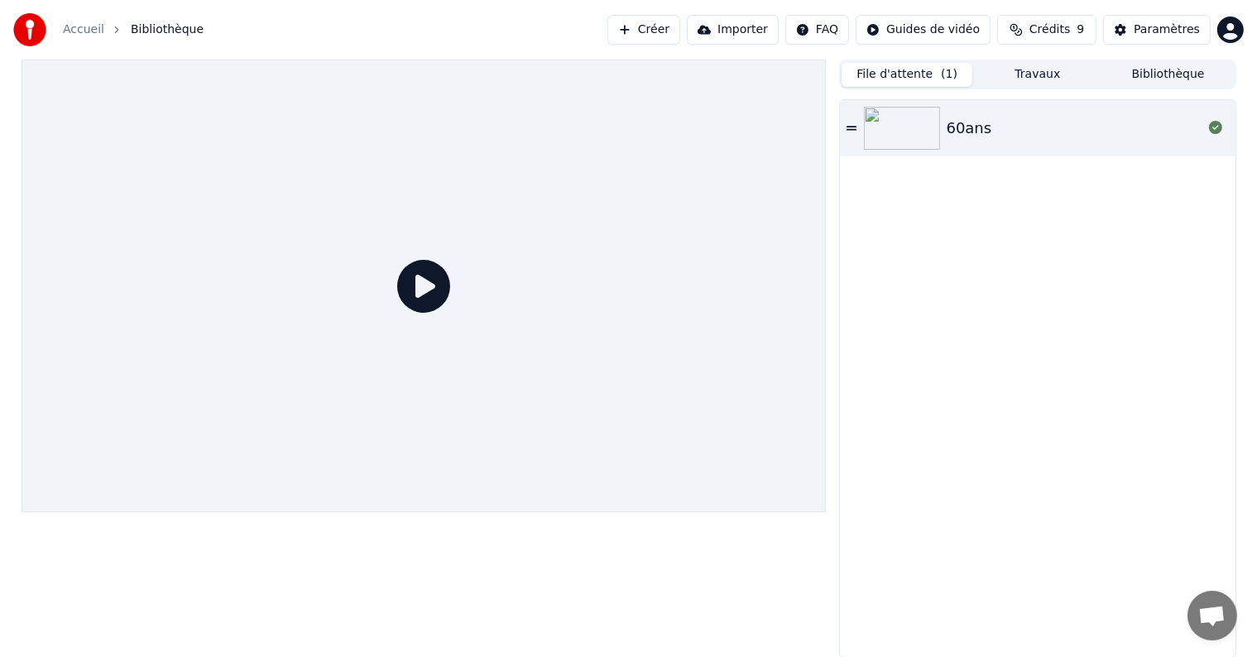
click at [966, 139] on div "60ans" at bounding box center [969, 128] width 46 height 23
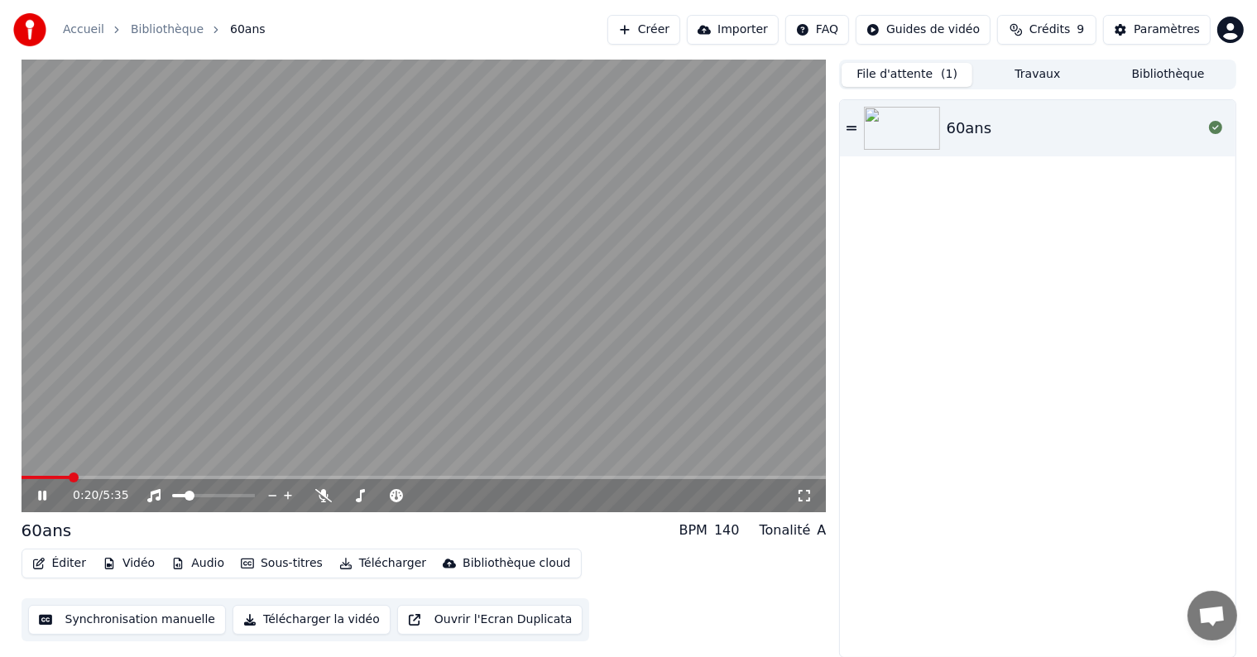
click at [68, 477] on span at bounding box center [424, 477] width 805 height 3
click at [97, 477] on span at bounding box center [424, 477] width 805 height 3
click at [44, 496] on icon at bounding box center [42, 496] width 8 height 10
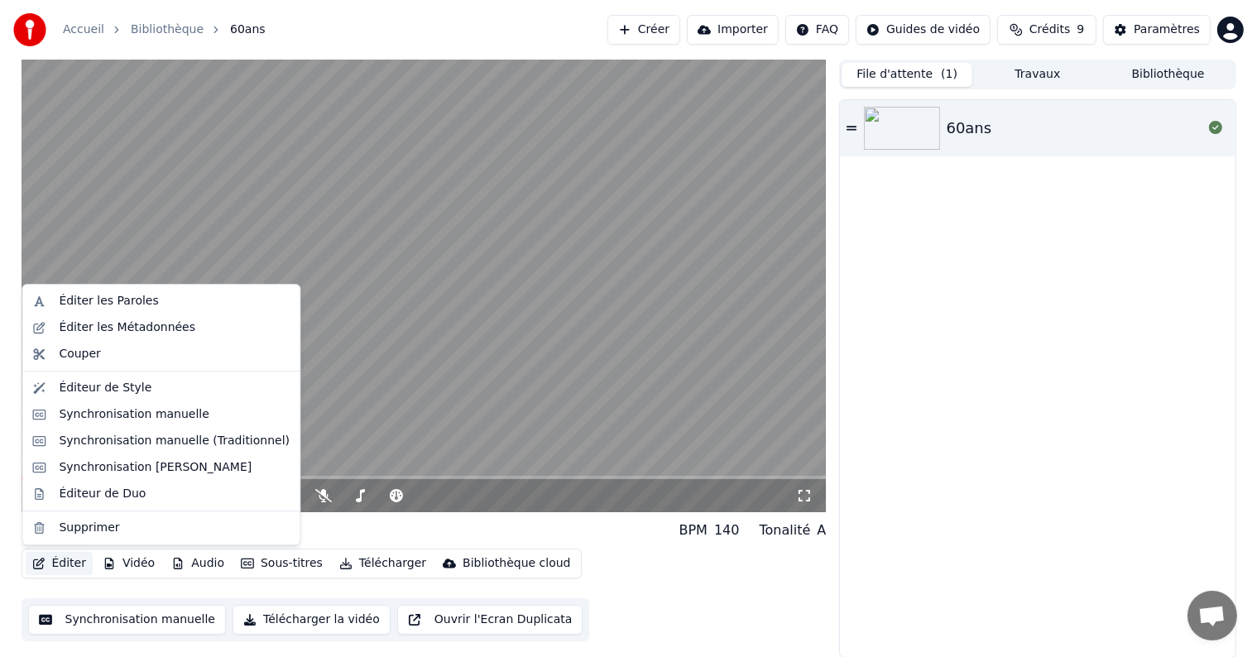
click at [53, 563] on button "Éditer" at bounding box center [59, 563] width 67 height 23
click at [165, 414] on div "Synchronisation manuelle" at bounding box center [134, 414] width 151 height 17
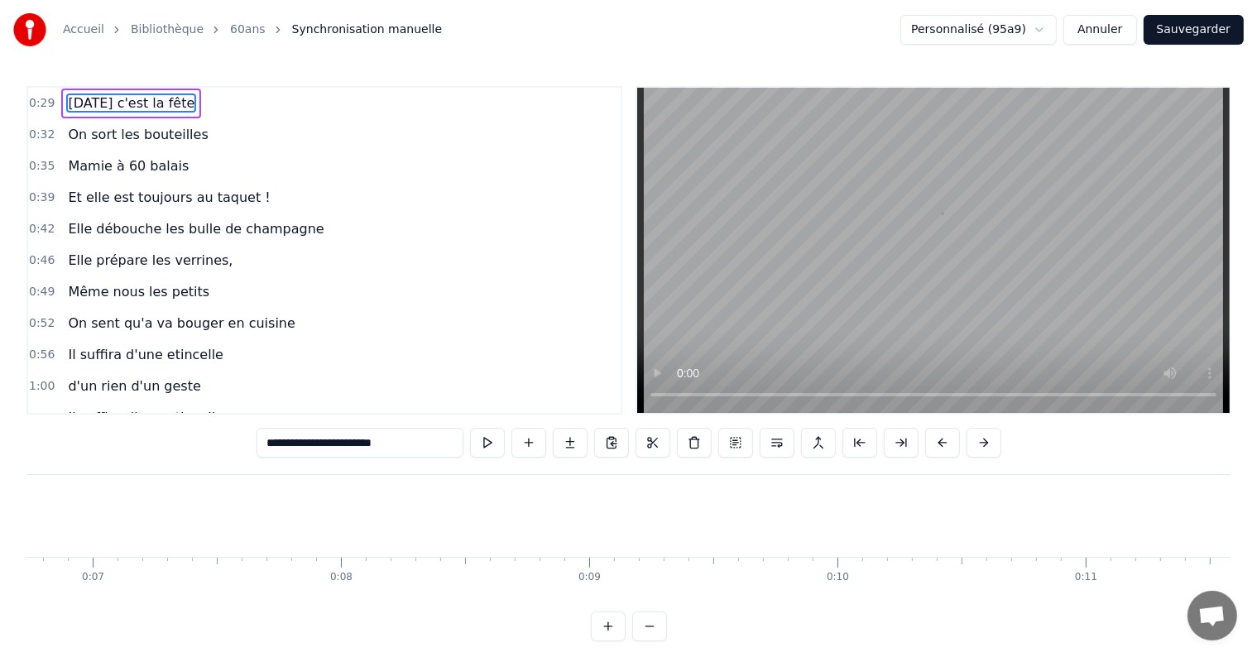
scroll to position [0, 7221]
